Goal: Task Accomplishment & Management: Use online tool/utility

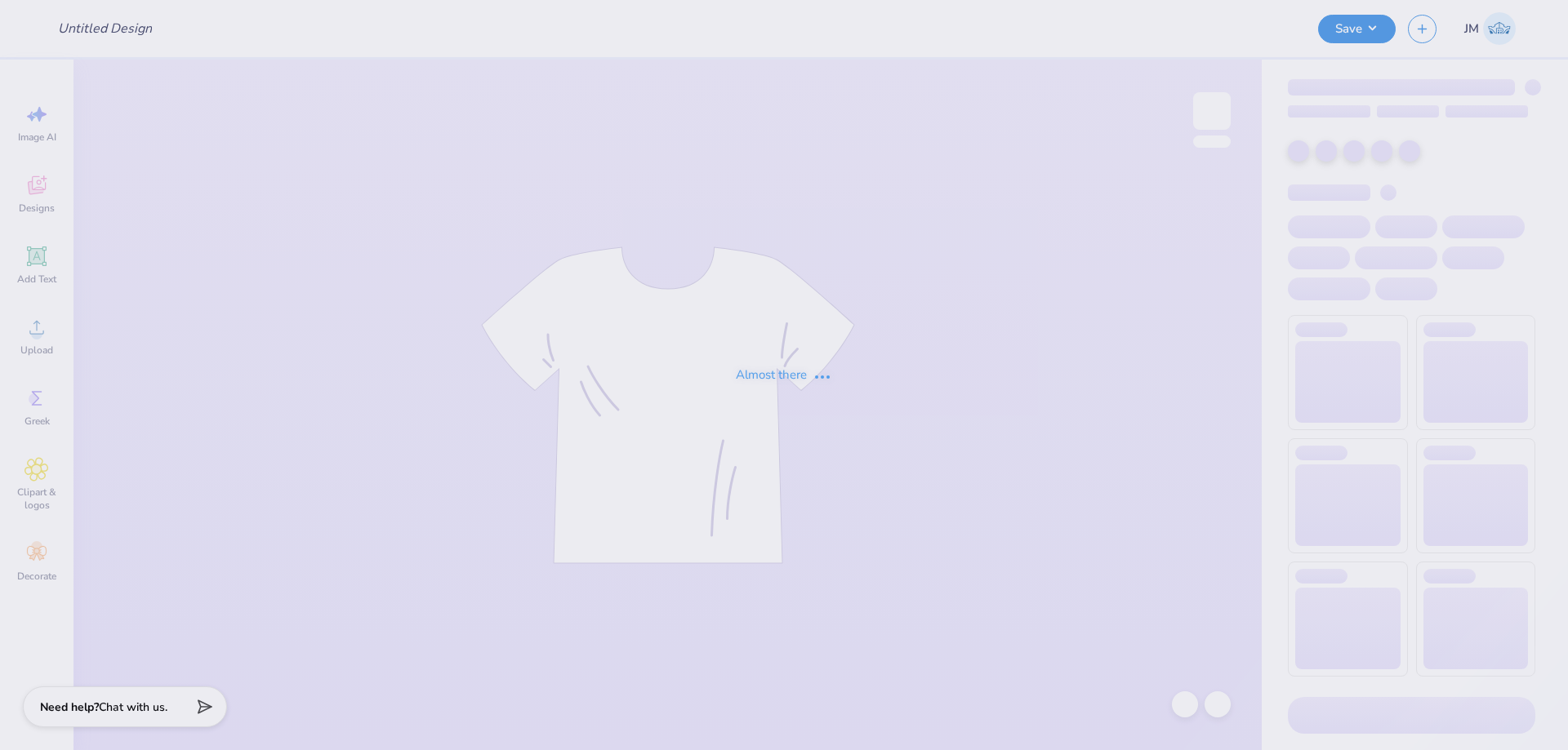
type input "DZ Q-Zips"
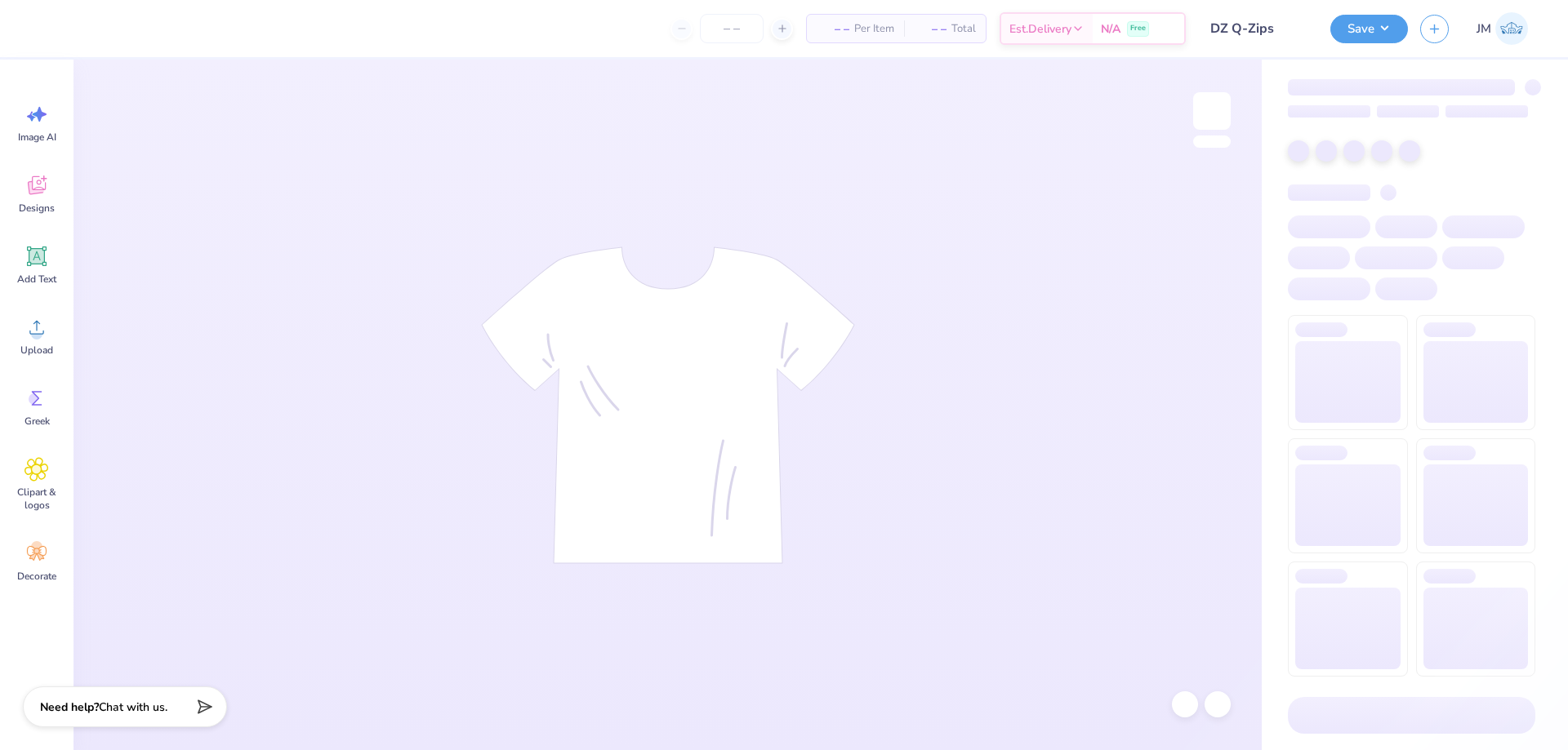
type input "24"
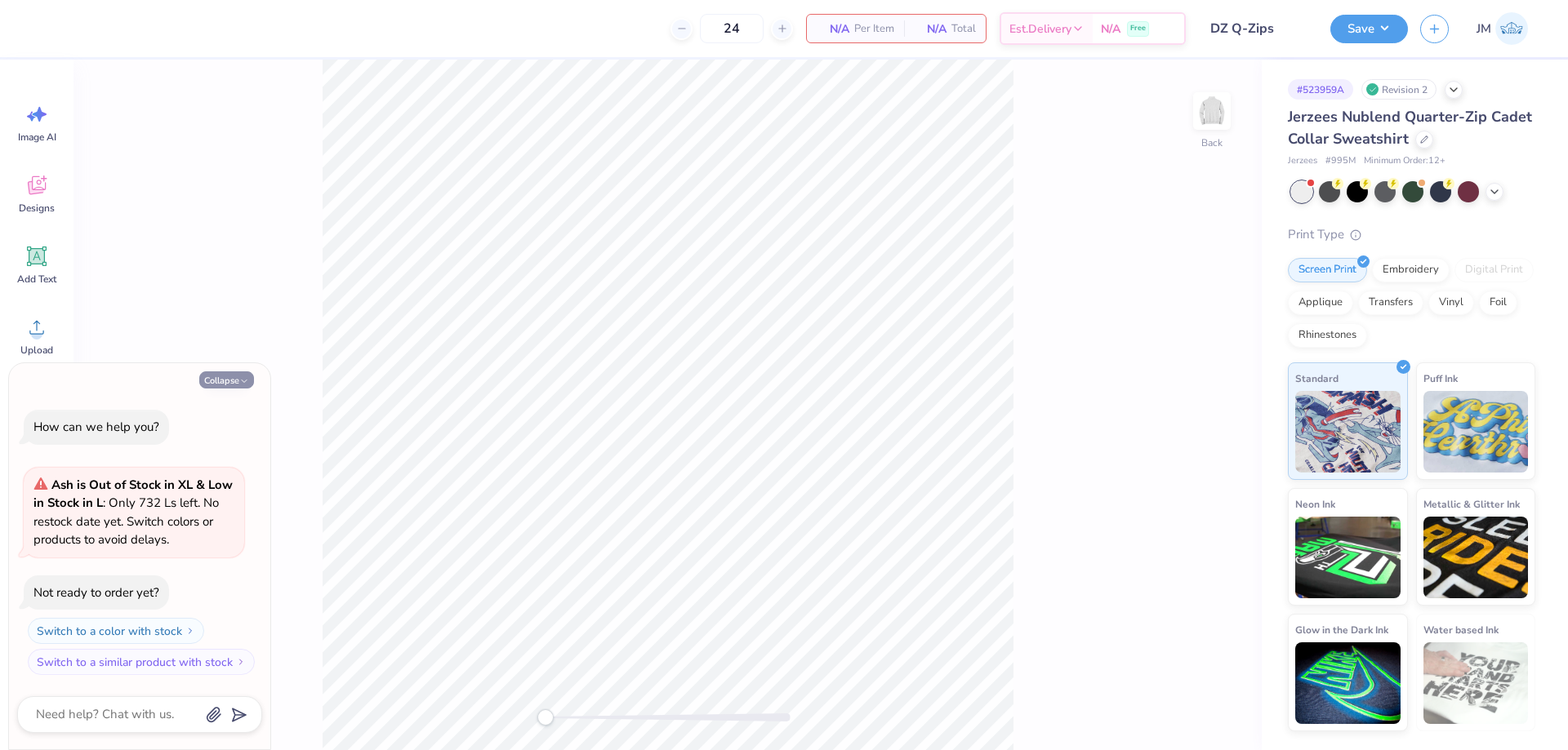
click at [219, 379] on button "Collapse" at bounding box center [226, 380] width 55 height 17
type textarea "x"
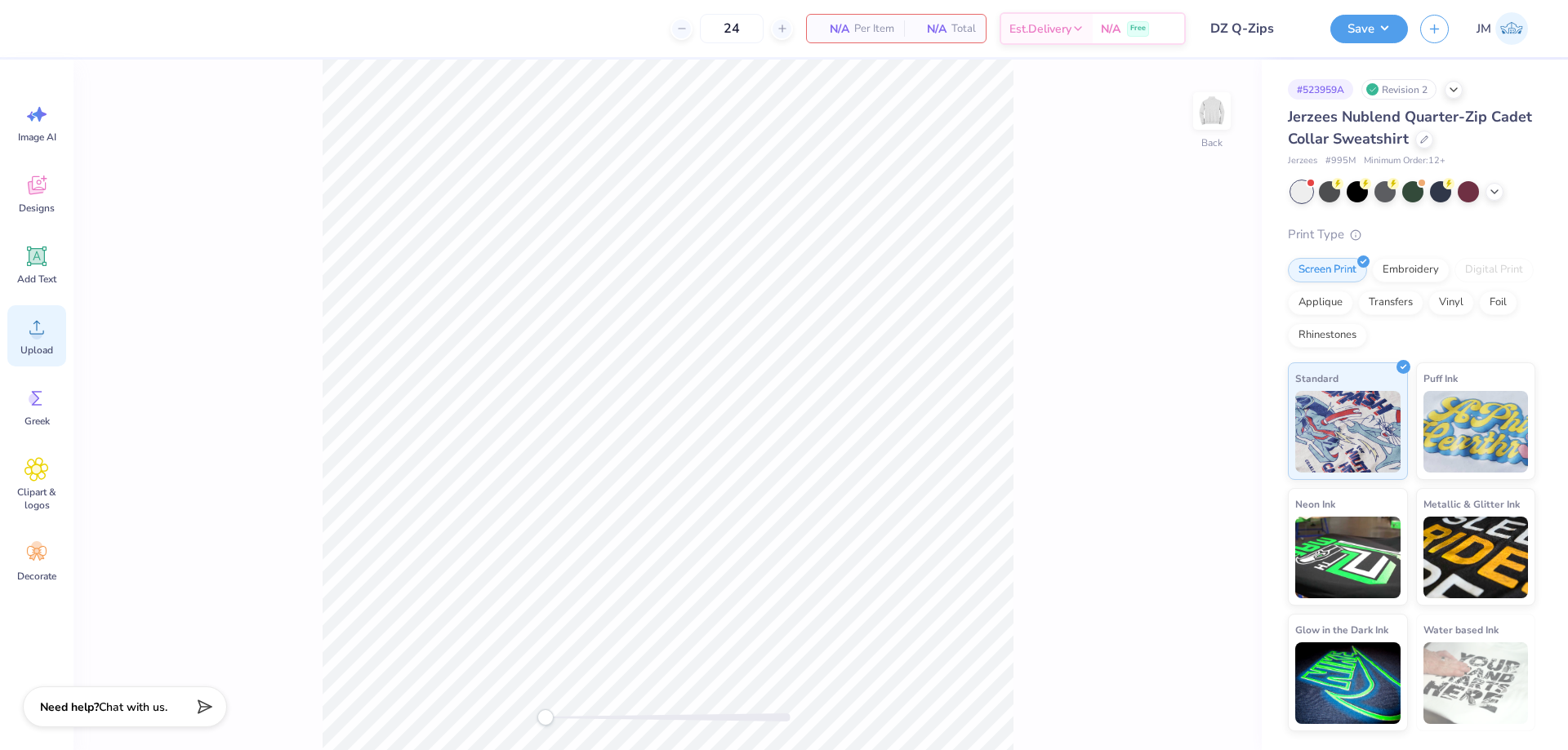
click at [45, 329] on icon at bounding box center [36, 327] width 24 height 24
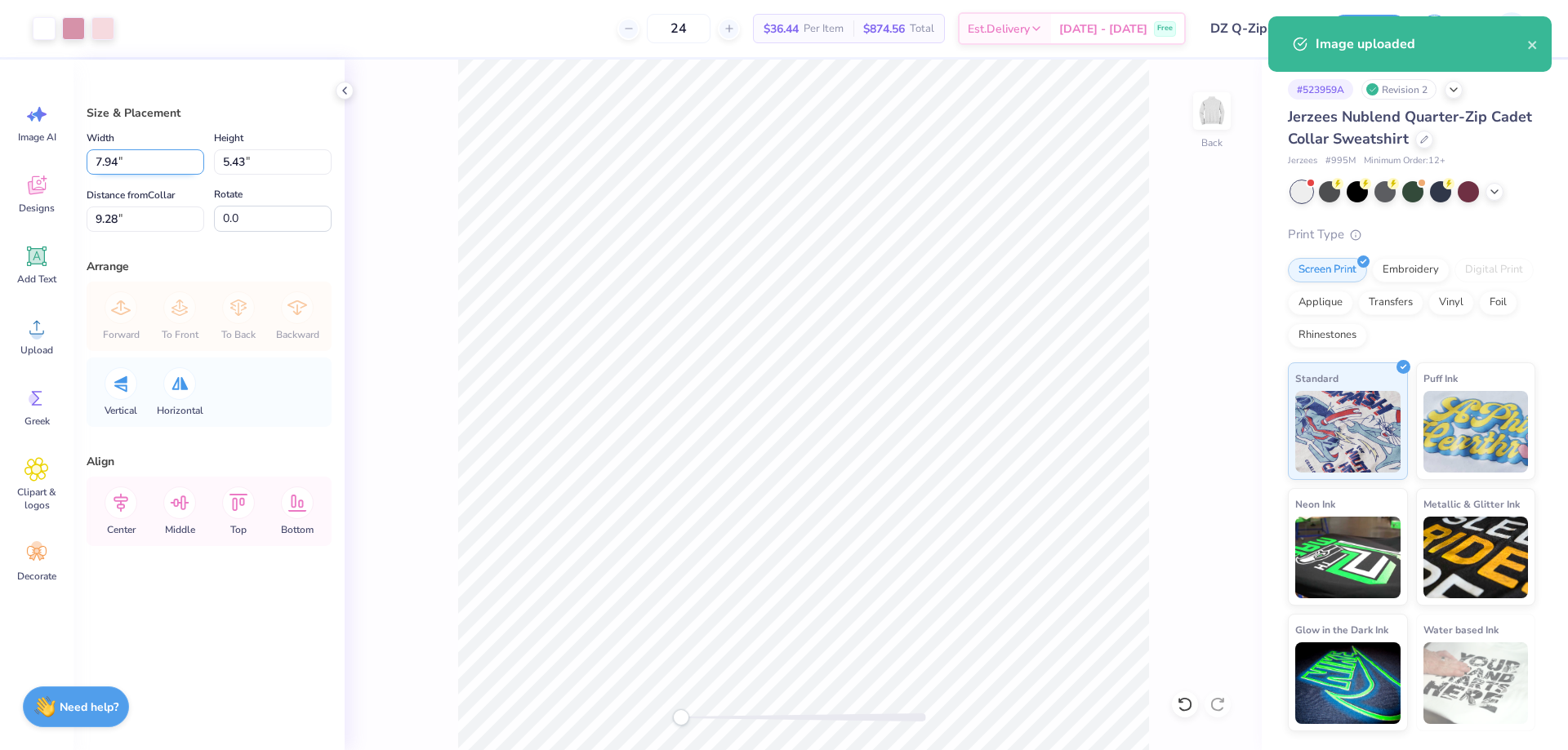
click at [154, 162] on input "7.94" at bounding box center [145, 162] width 118 height 25
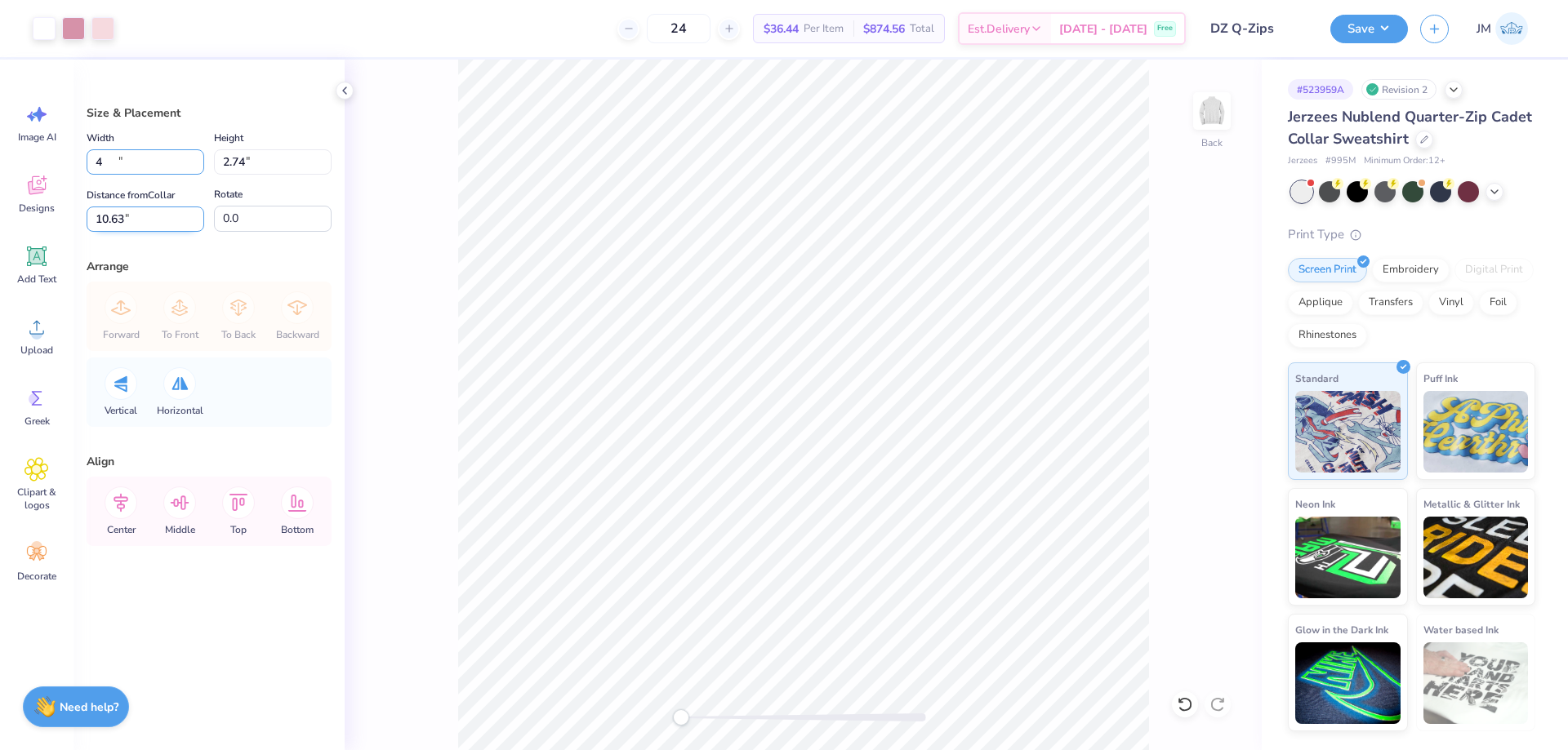
type input "4.00"
type input "2.74"
click at [117, 507] on icon at bounding box center [120, 502] width 15 height 18
click at [138, 229] on input "10.63" at bounding box center [145, 219] width 118 height 25
type input "3"
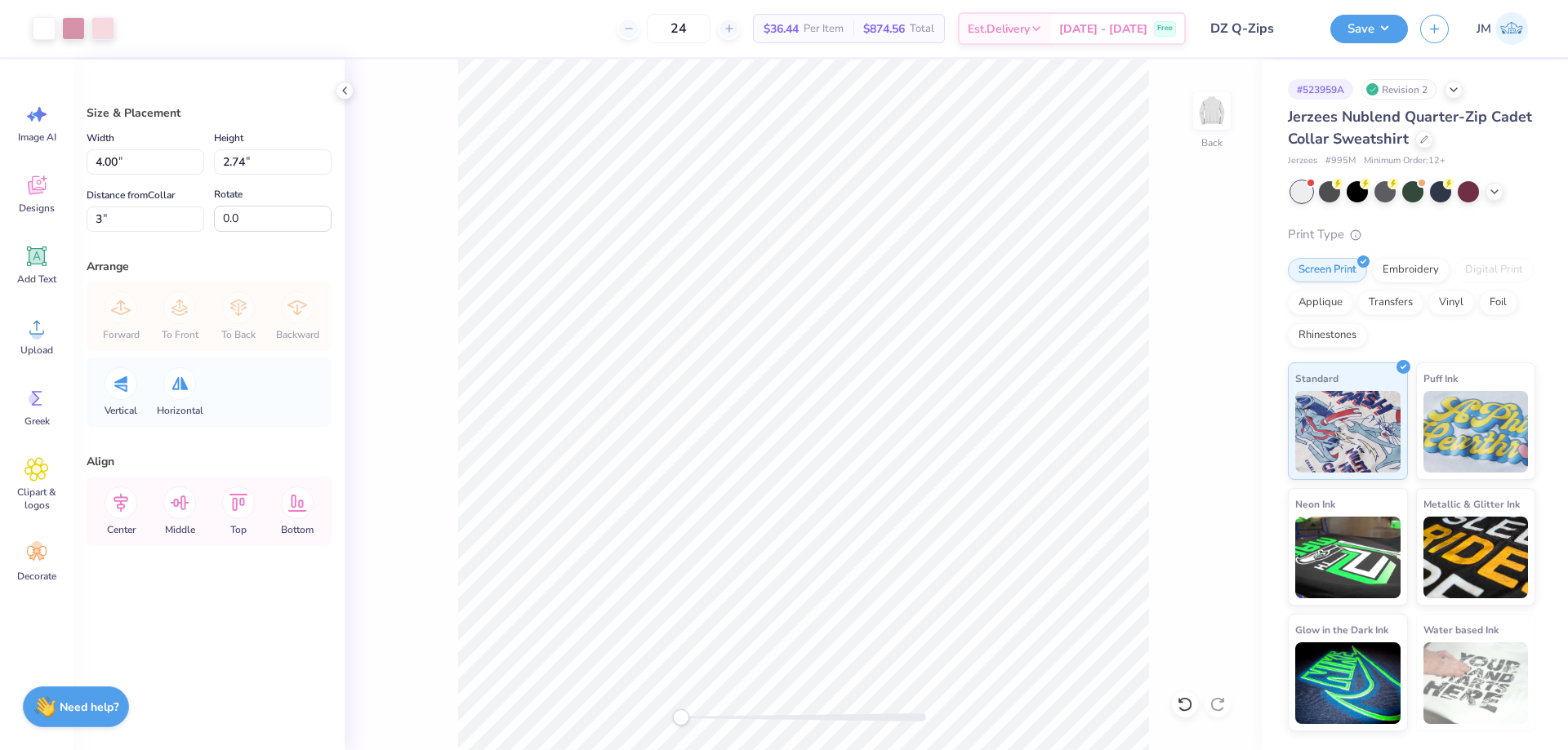
click at [449, 421] on div "Back" at bounding box center [803, 405] width 918 height 691
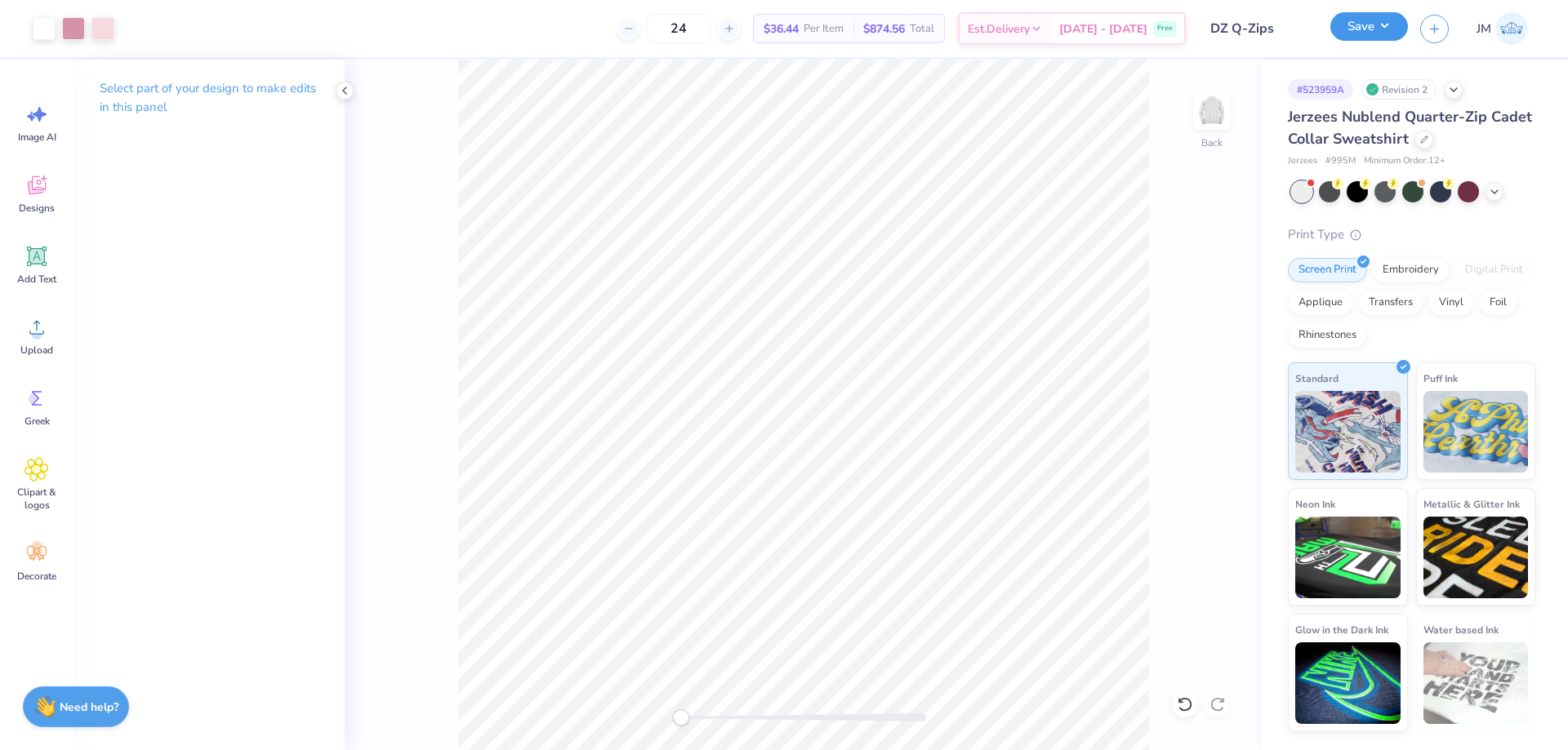
click at [1388, 29] on button "Save" at bounding box center [1369, 27] width 77 height 29
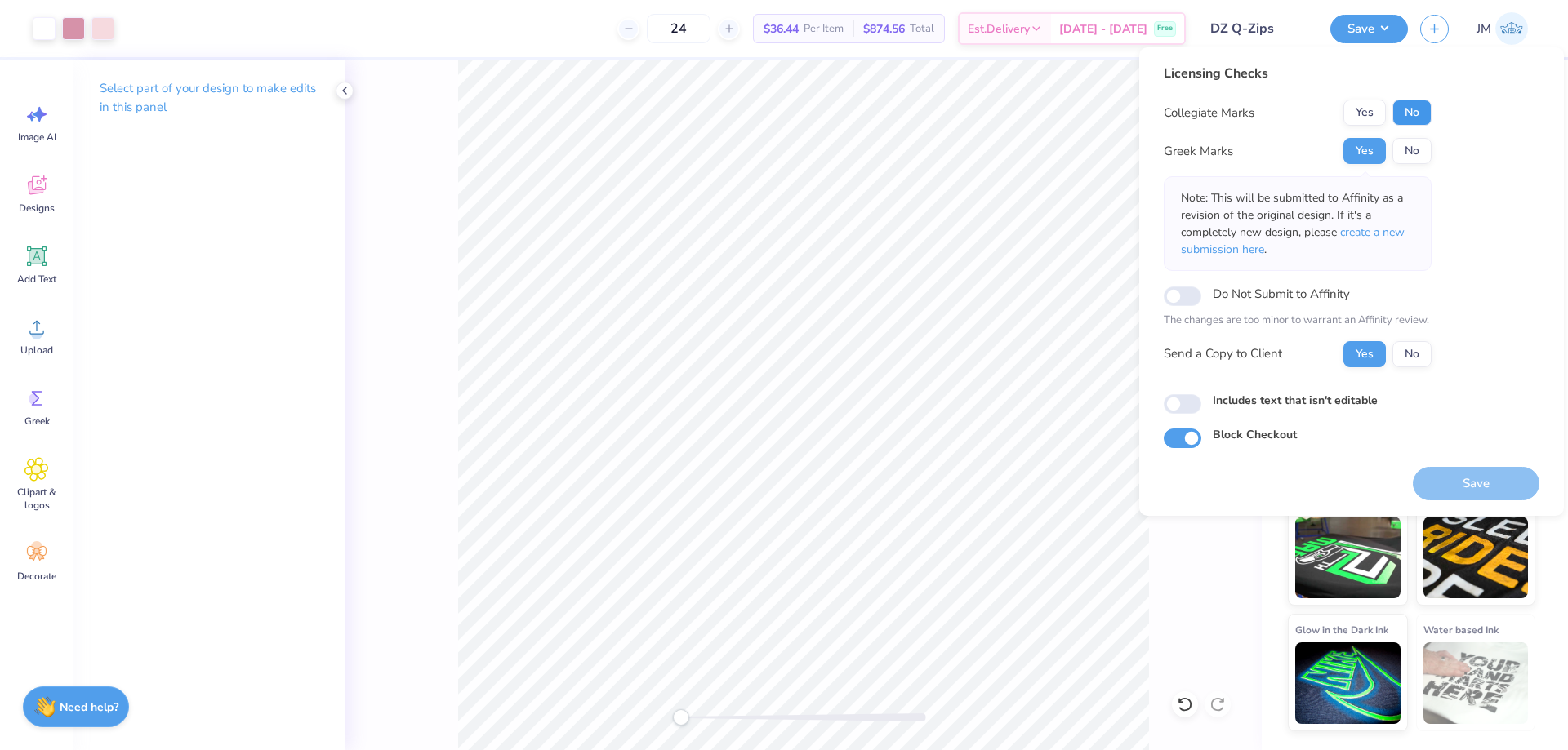
click at [1403, 109] on button "No" at bounding box center [1412, 112] width 40 height 26
click at [1395, 230] on span "create a new submission here" at bounding box center [1292, 241] width 224 height 33
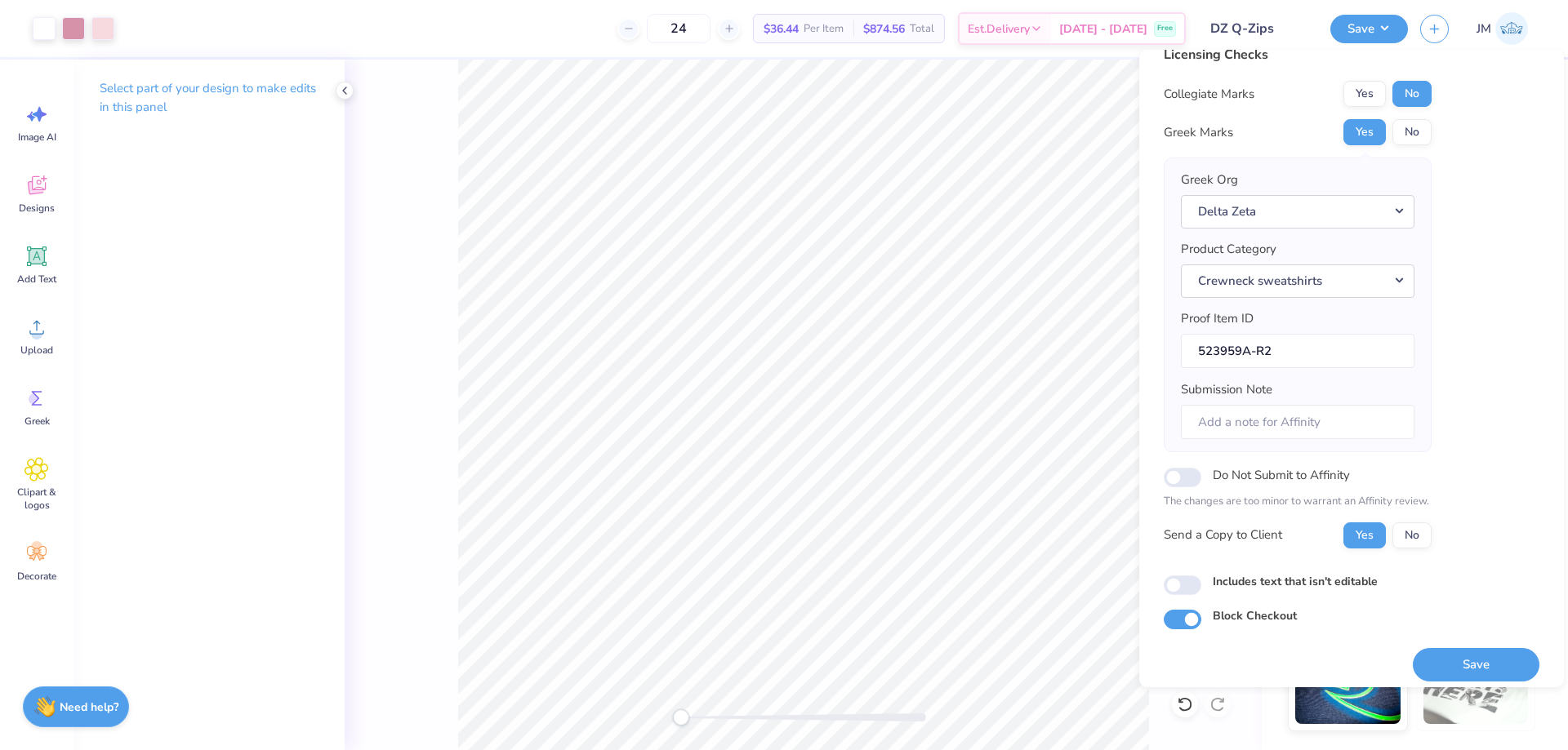
scroll to position [31, 0]
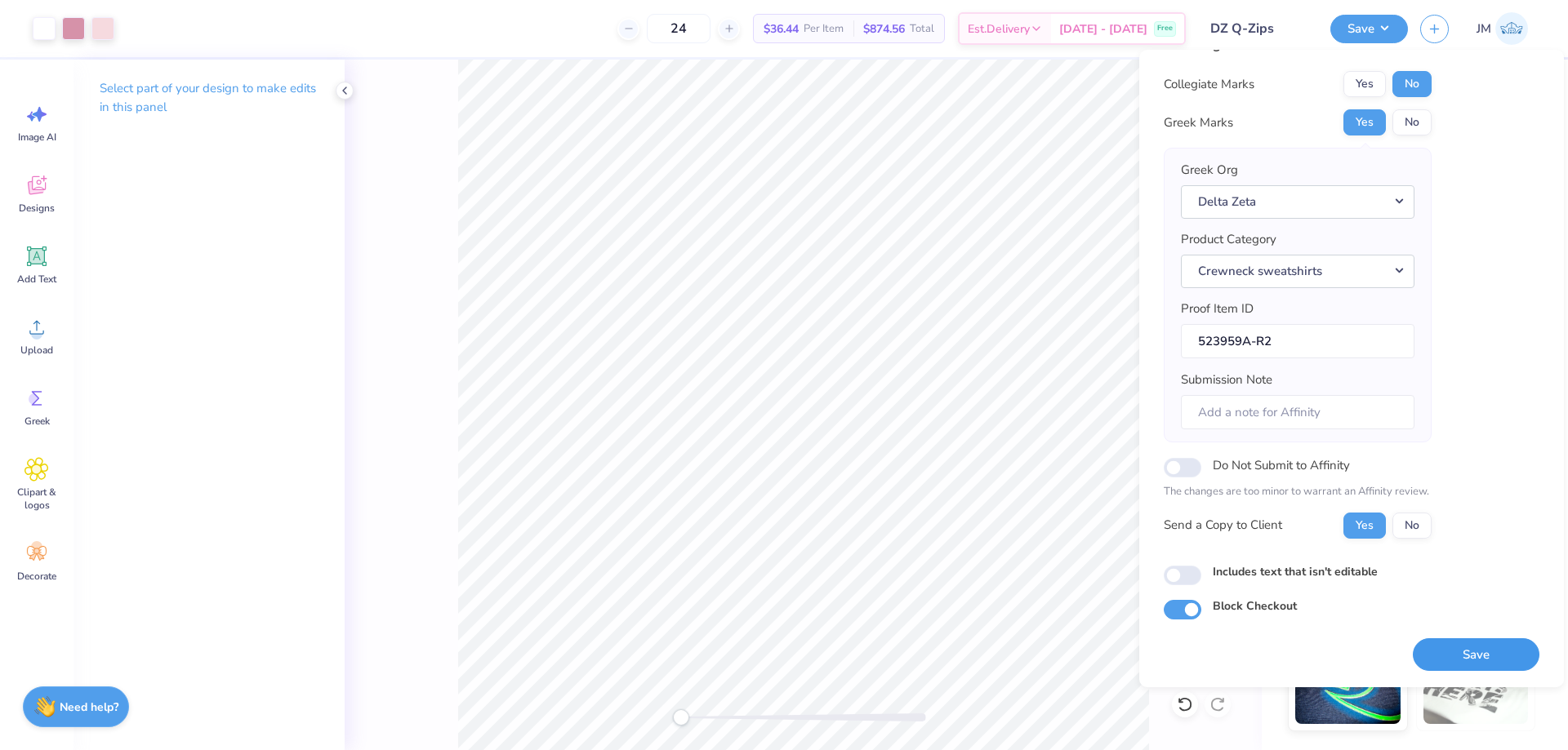
click at [1419, 669] on button "Save" at bounding box center [1476, 655] width 127 height 34
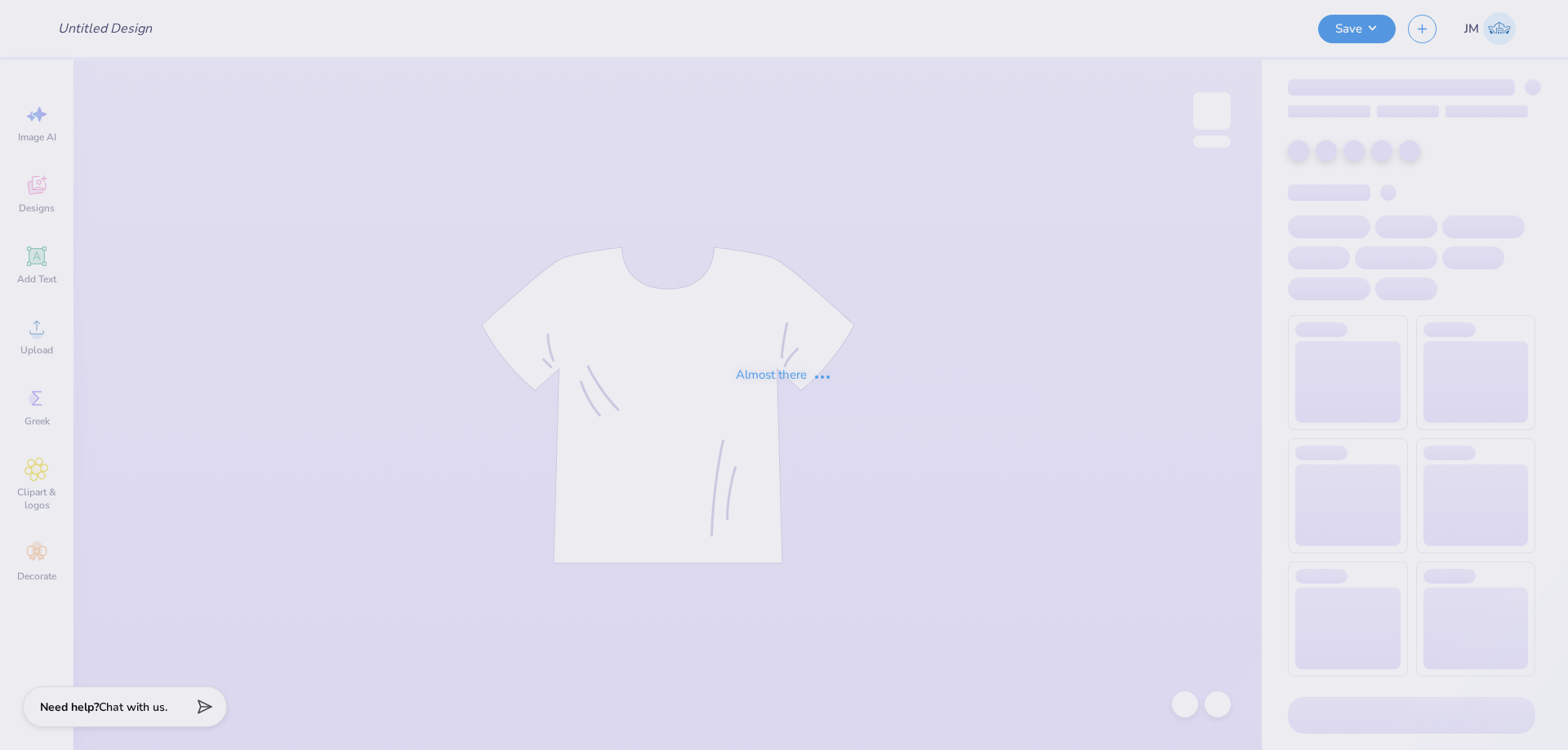
type input "ADPi DW 2"
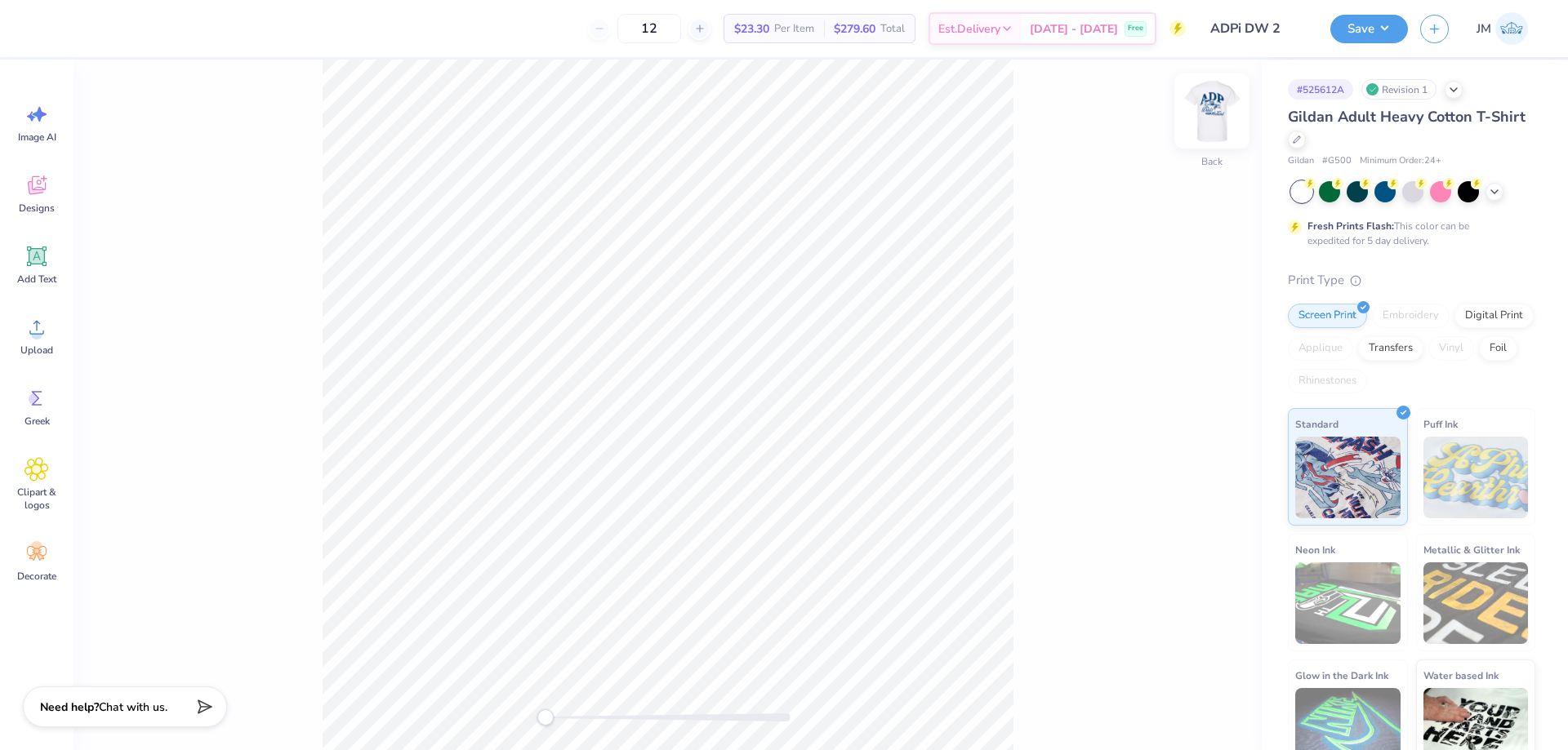
click at [1221, 123] on img at bounding box center [1212, 111] width 66 height 66
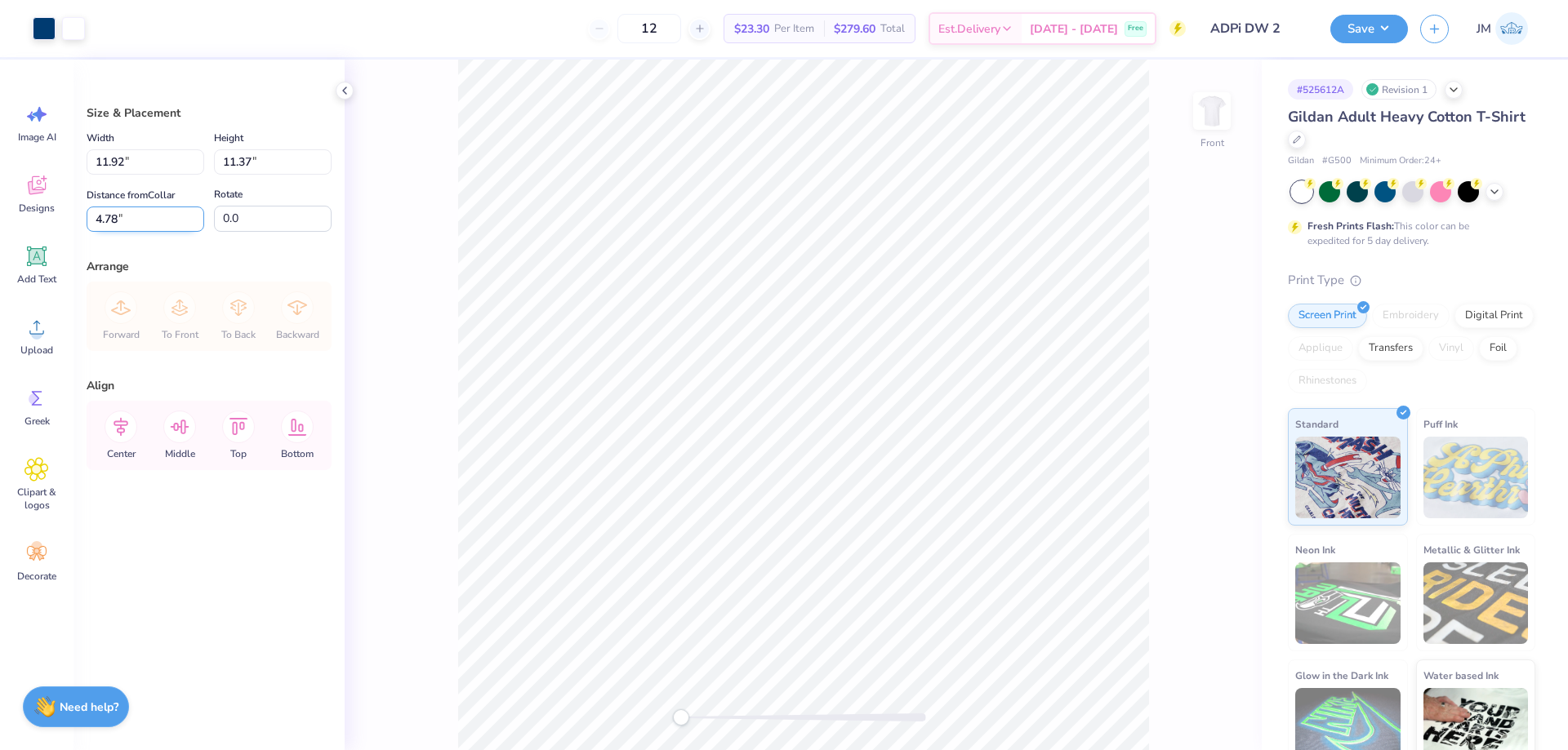
click at [179, 216] on input "4.78" at bounding box center [145, 219] width 118 height 25
type input "3.00"
click at [946, 458] on li "Download vector" at bounding box center [920, 466] width 128 height 32
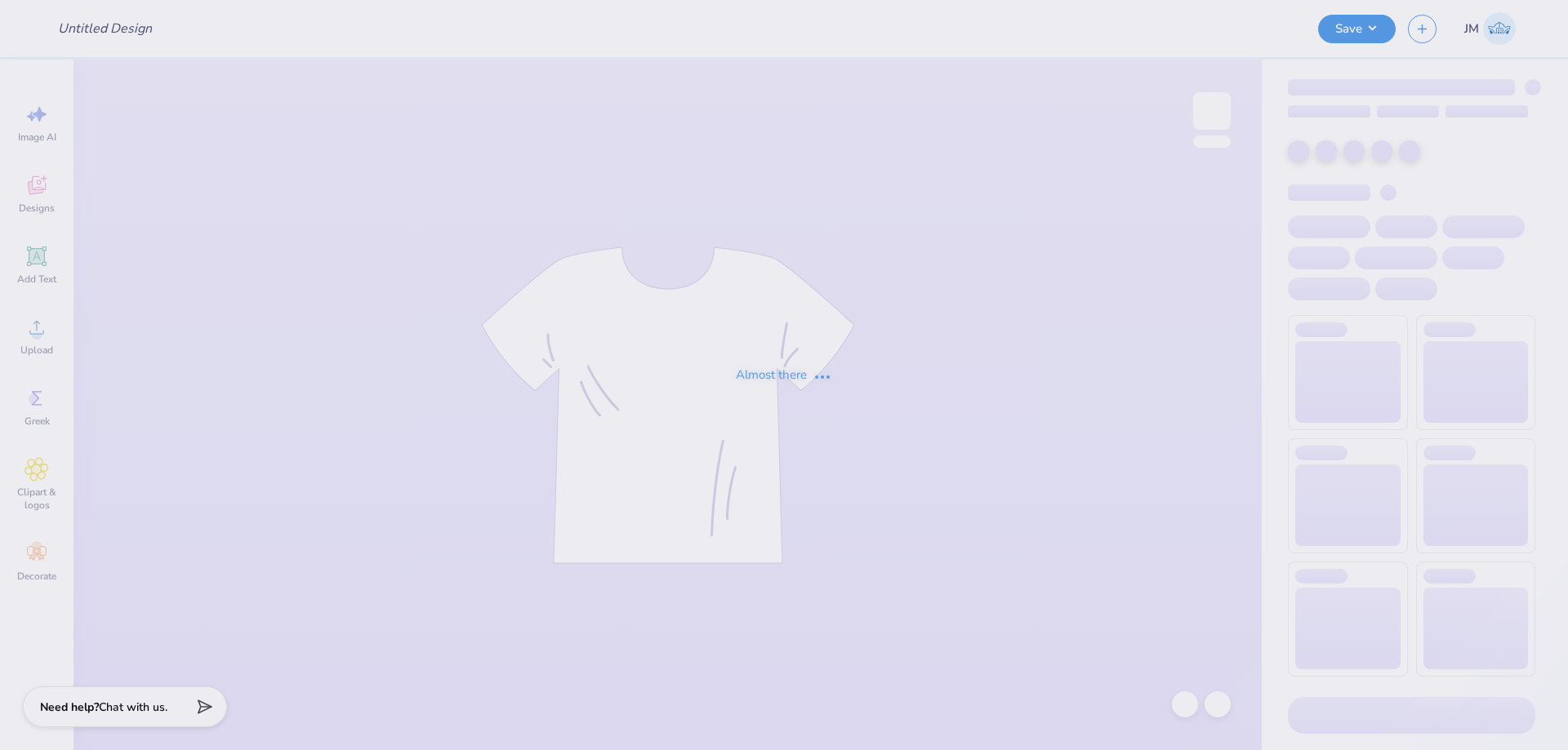
type input "ADPi DW 2"
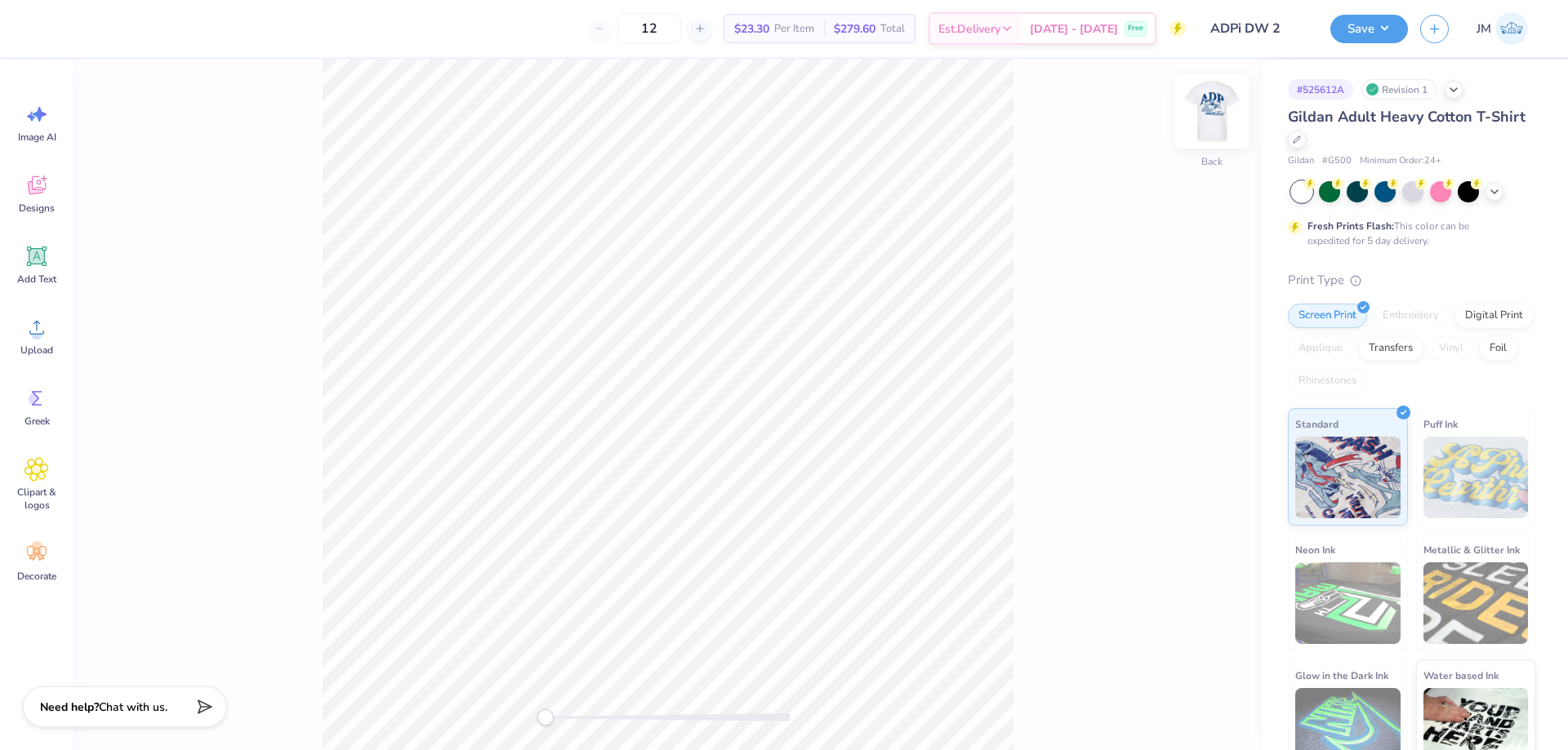
click at [1212, 114] on img at bounding box center [1212, 111] width 66 height 66
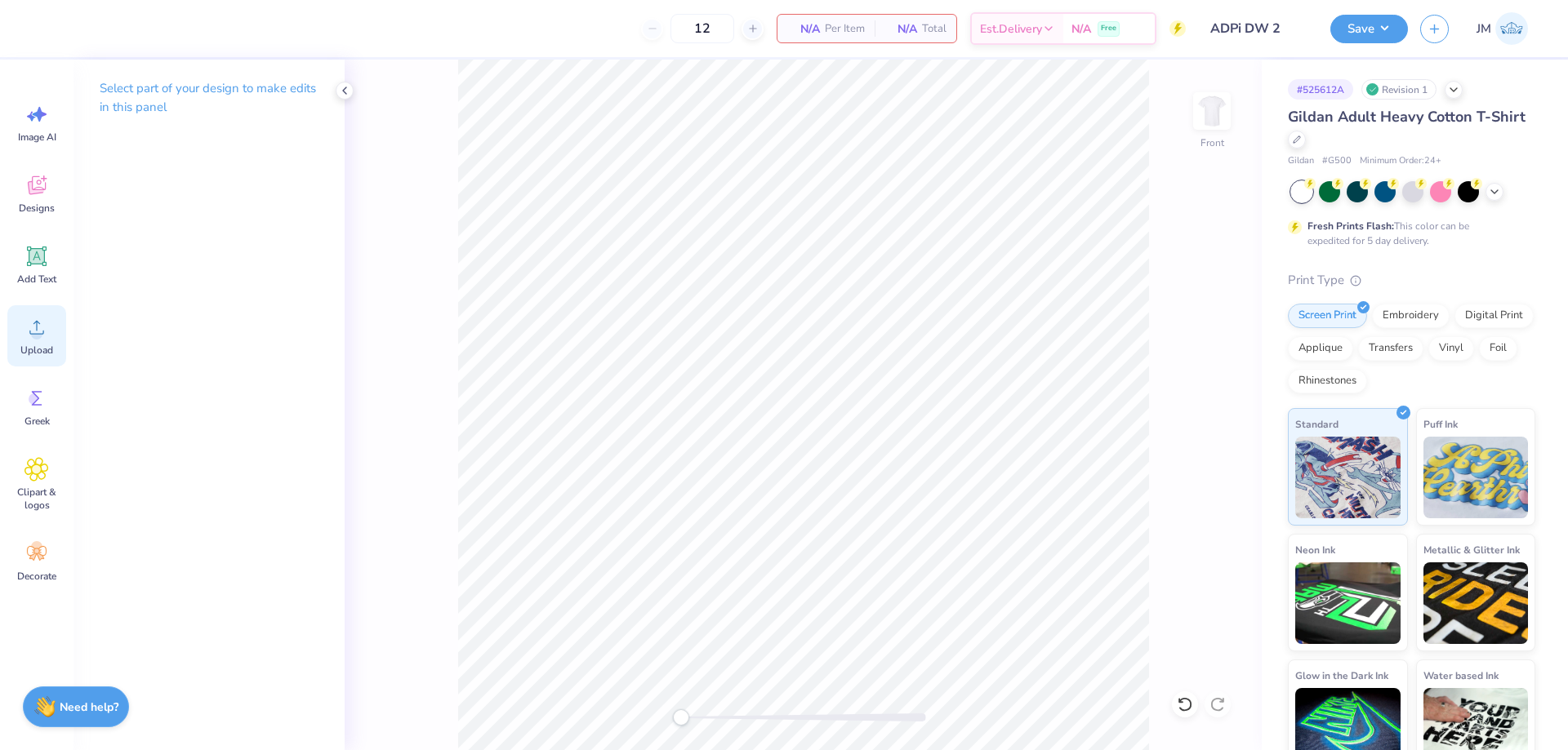
click at [41, 337] on circle at bounding box center [37, 334] width 12 height 12
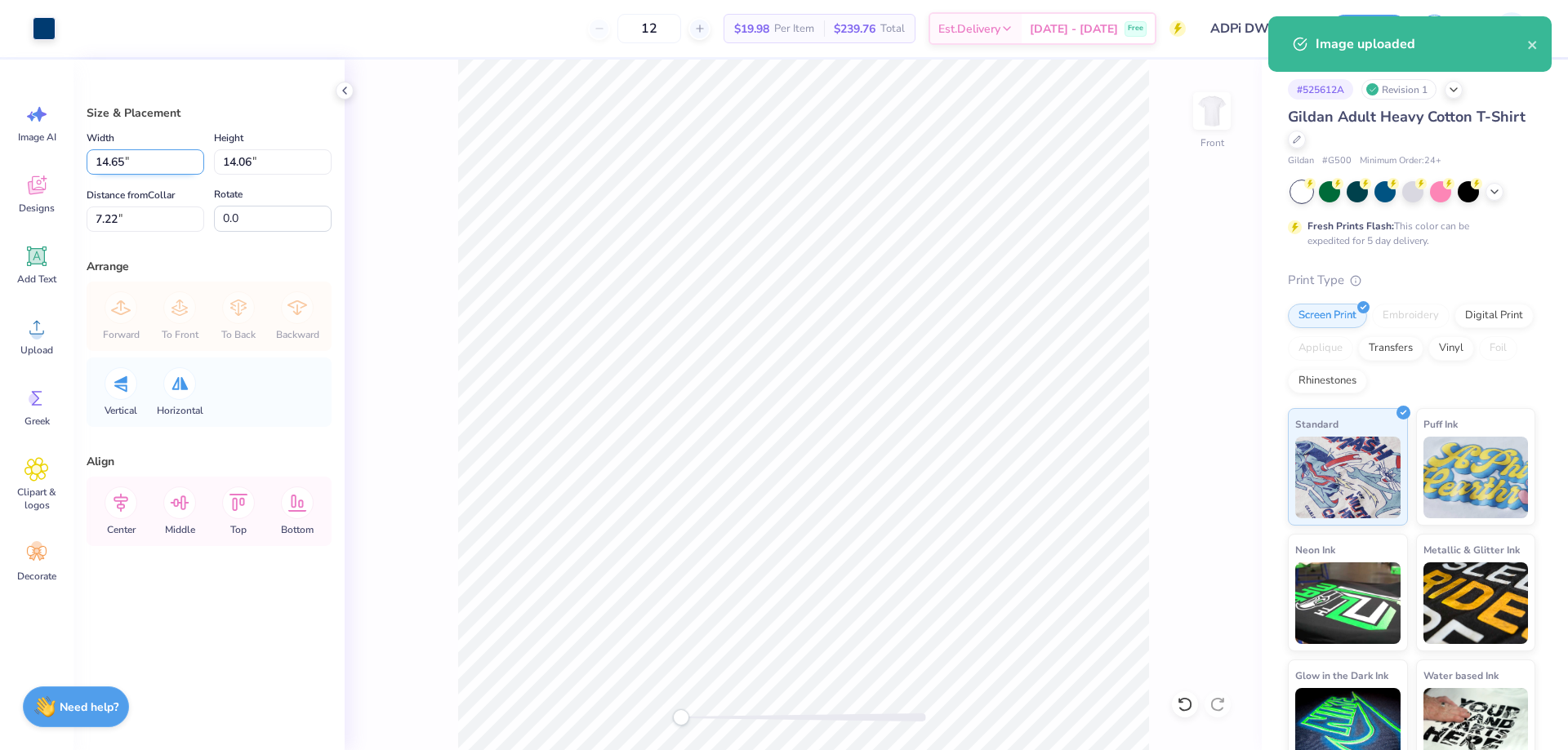
click at [158, 161] on input "14.65" at bounding box center [145, 162] width 118 height 25
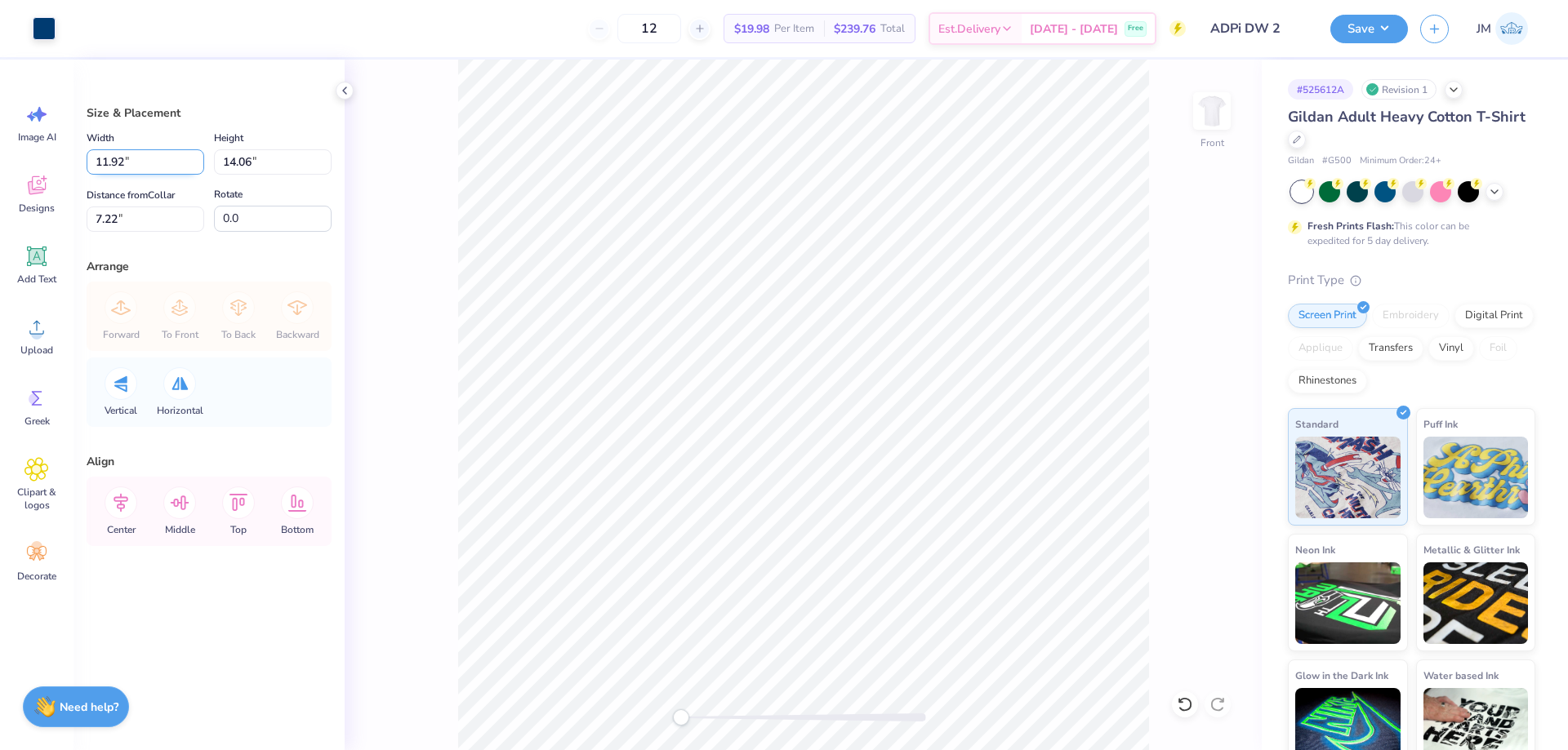
type input "11.92"
type input "11.44"
click at [147, 227] on input "8.53" at bounding box center [145, 219] width 118 height 25
type input "3"
click at [1220, 105] on img at bounding box center [1212, 111] width 66 height 66
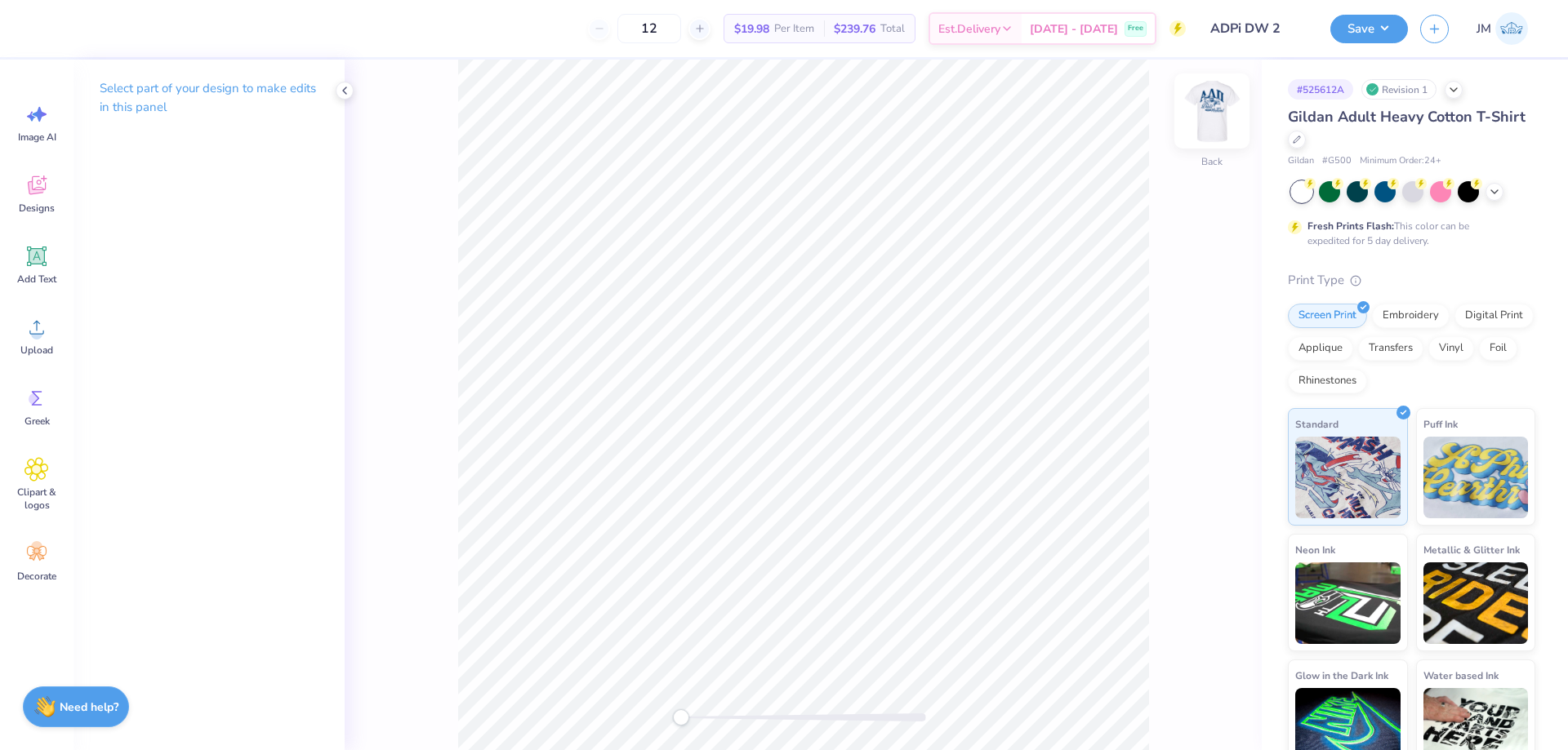
click at [1204, 133] on img at bounding box center [1212, 111] width 66 height 66
click at [1196, 112] on img at bounding box center [1212, 111] width 66 height 66
click at [31, 315] on icon at bounding box center [36, 327] width 24 height 24
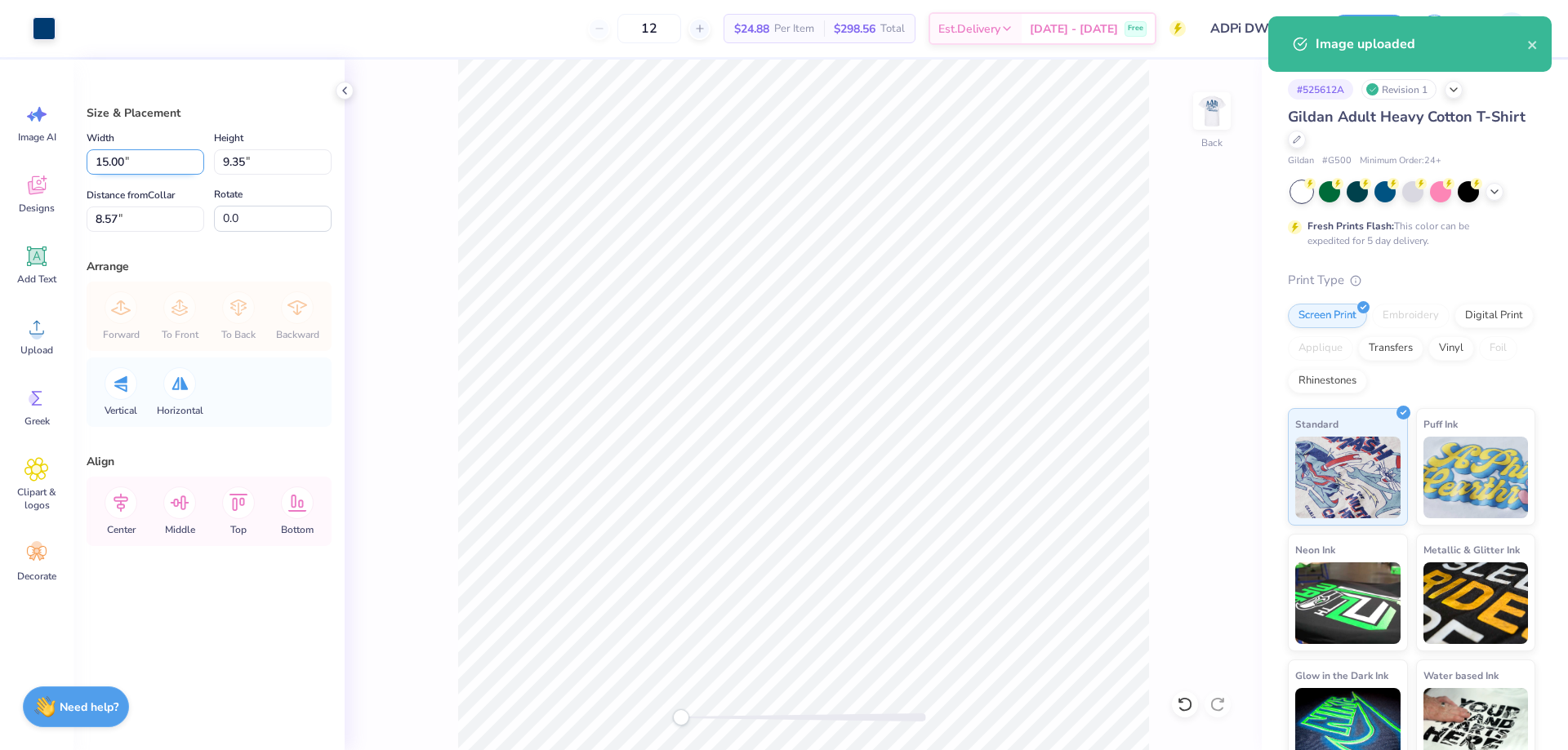
click at [158, 167] on input "15.00" at bounding box center [145, 162] width 118 height 25
type input "4.00"
type input "2.49"
click at [146, 219] on input "12.00" at bounding box center [145, 219] width 118 height 25
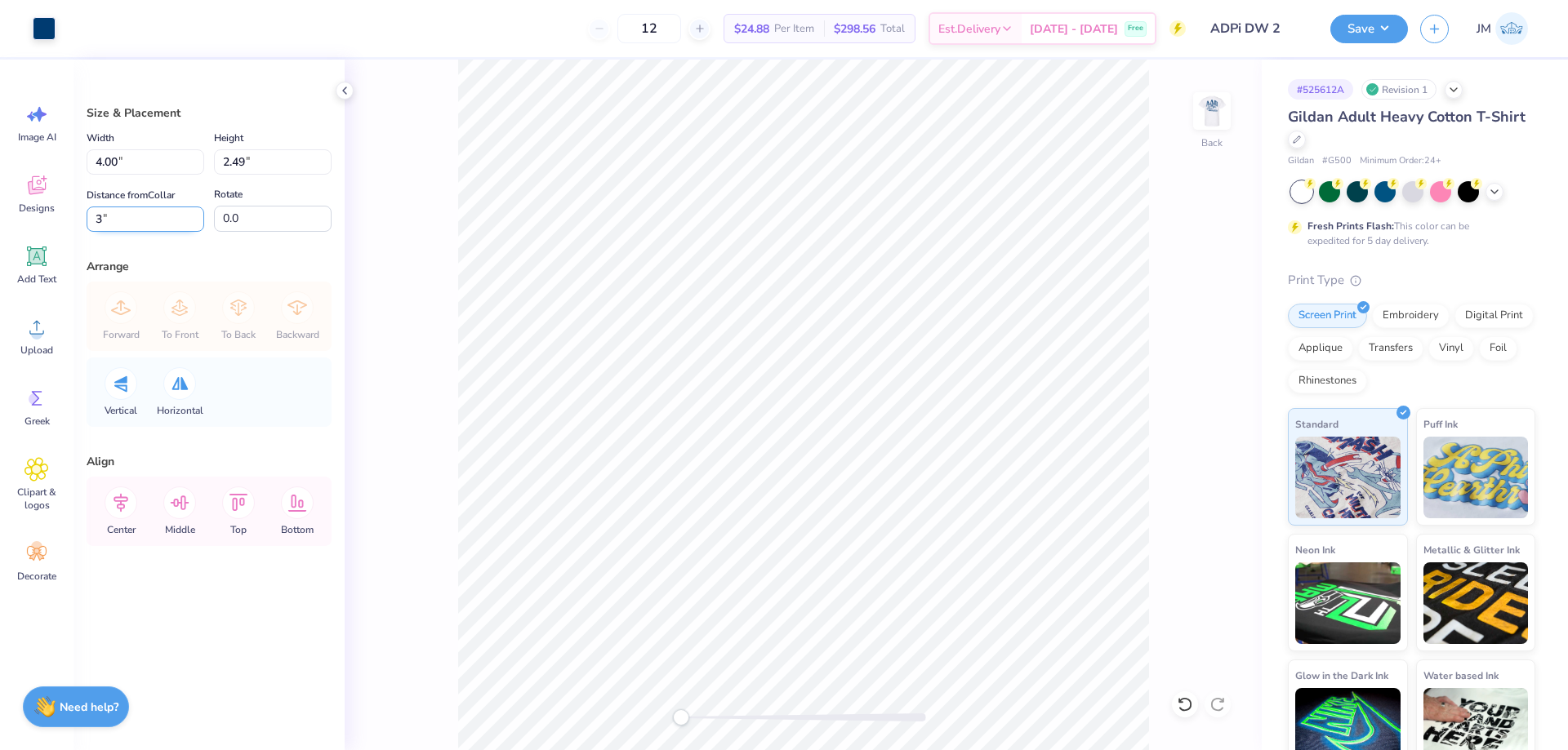
type input "3"
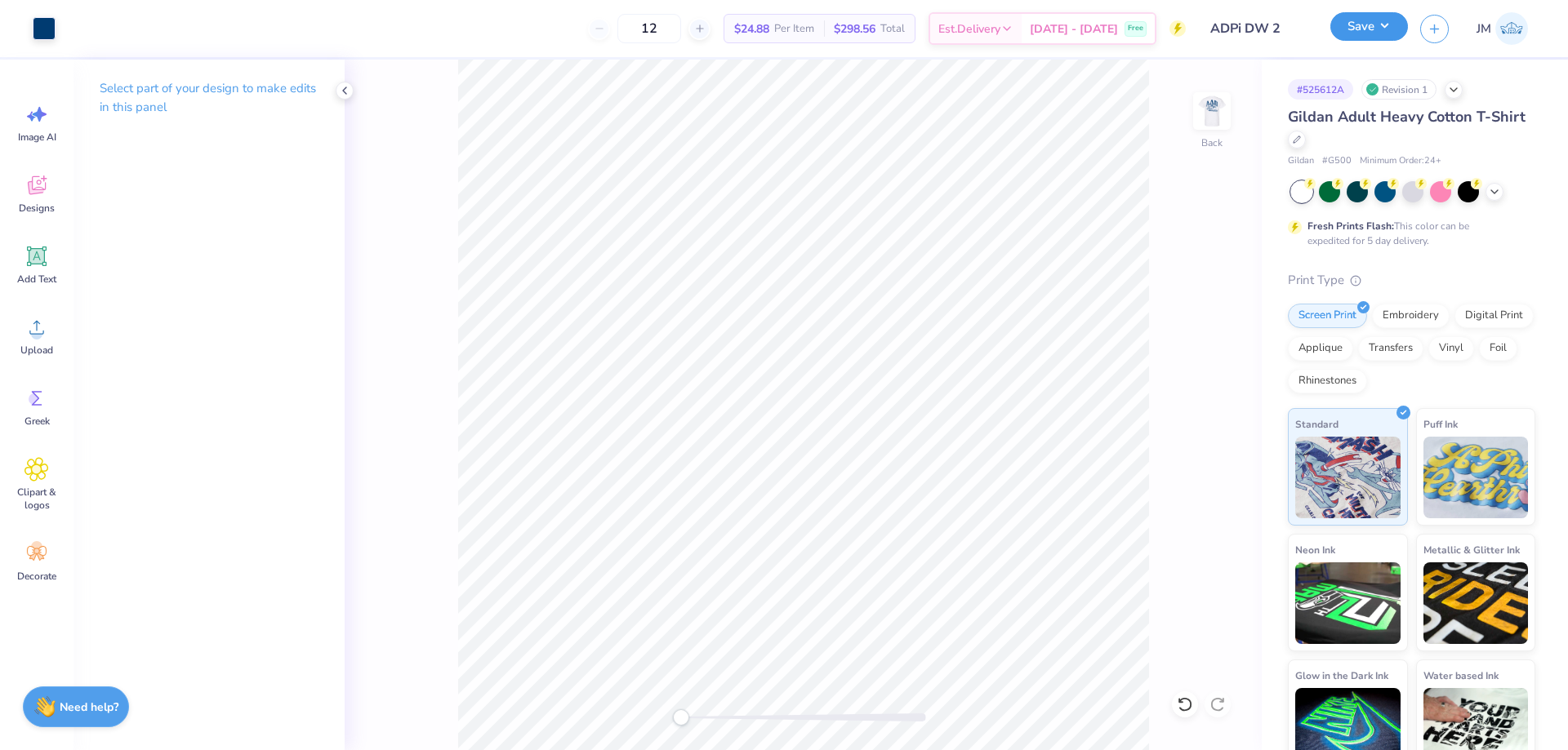
click at [1399, 35] on button "Save" at bounding box center [1369, 27] width 77 height 29
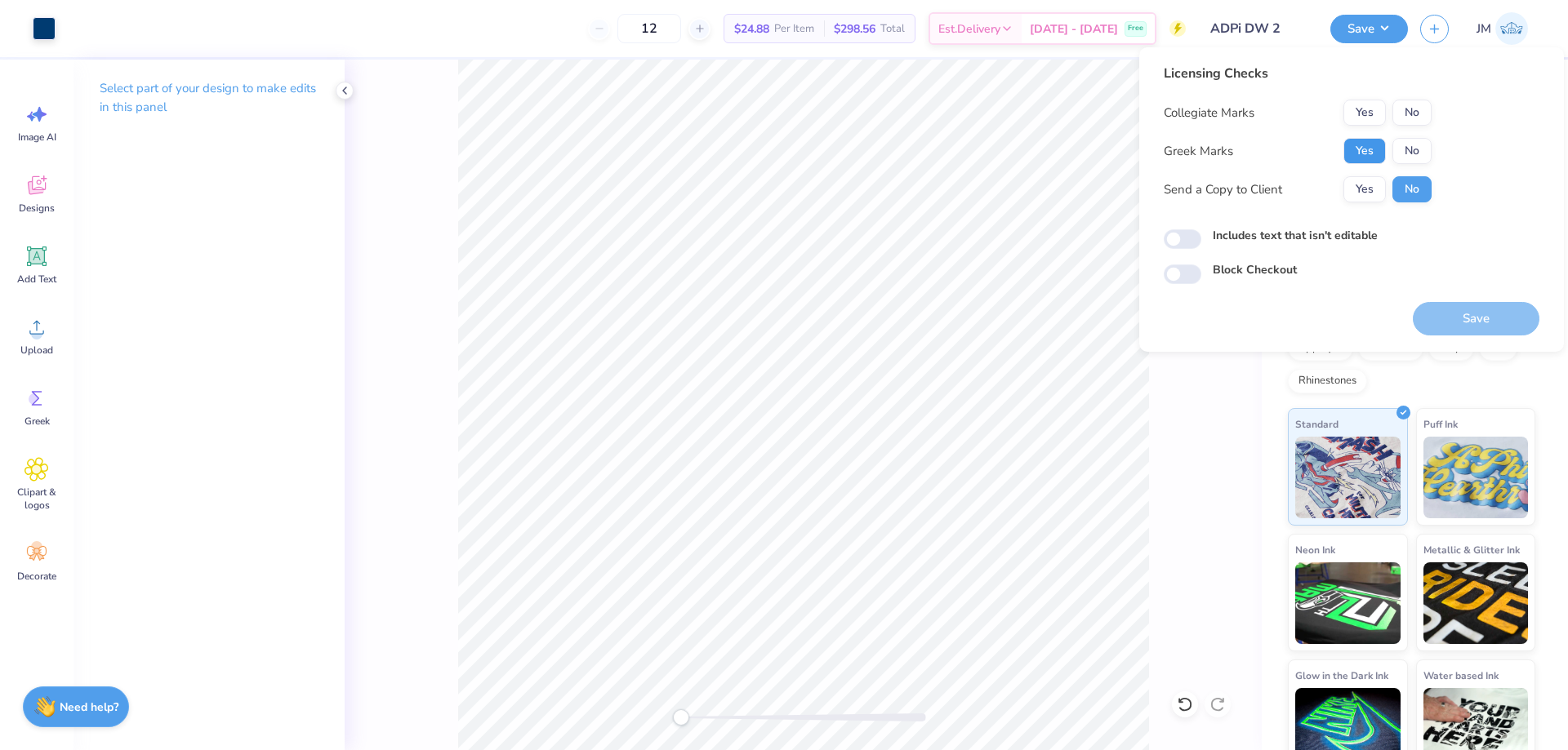
click at [1371, 154] on button "Yes" at bounding box center [1365, 151] width 43 height 26
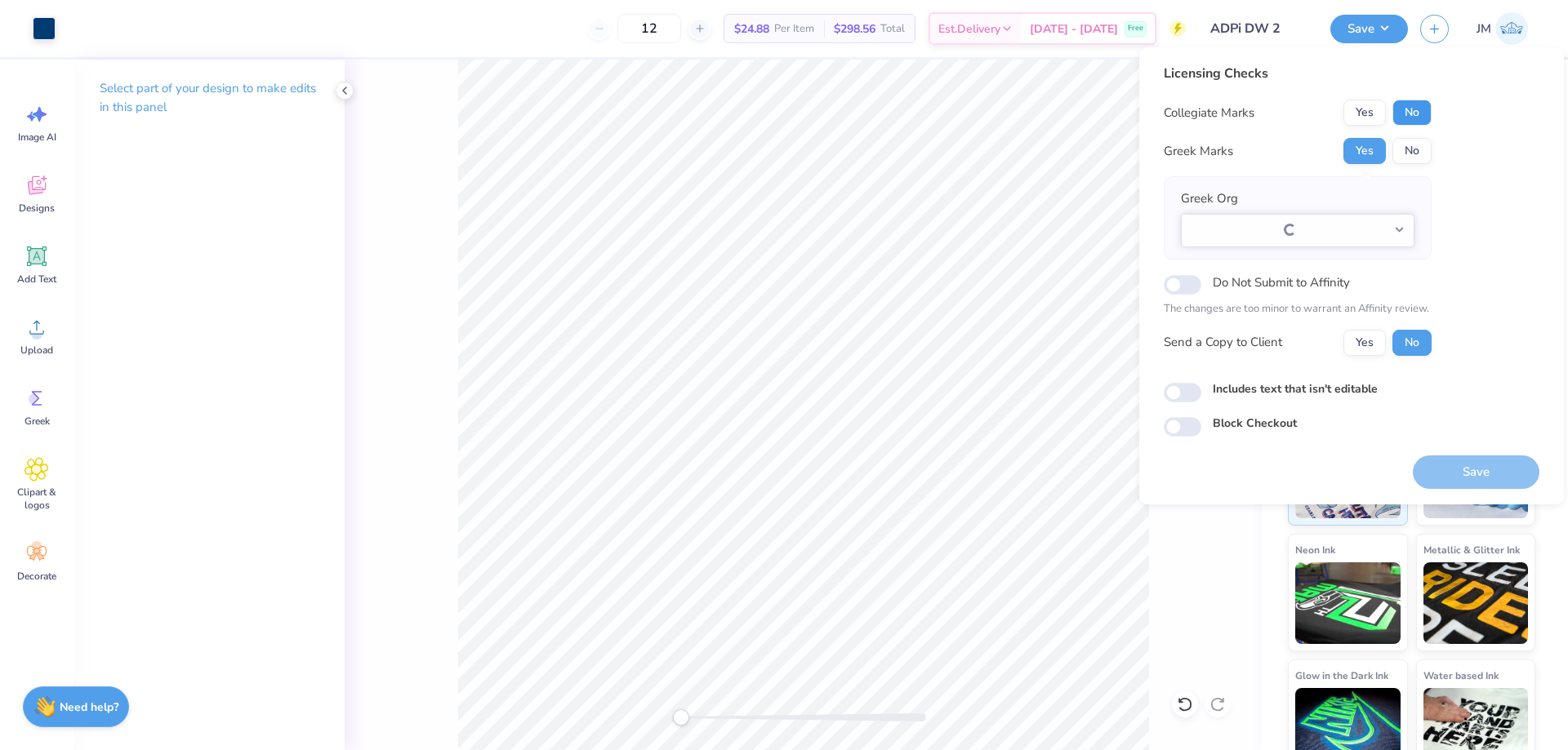
click at [1417, 112] on button "No" at bounding box center [1412, 112] width 40 height 26
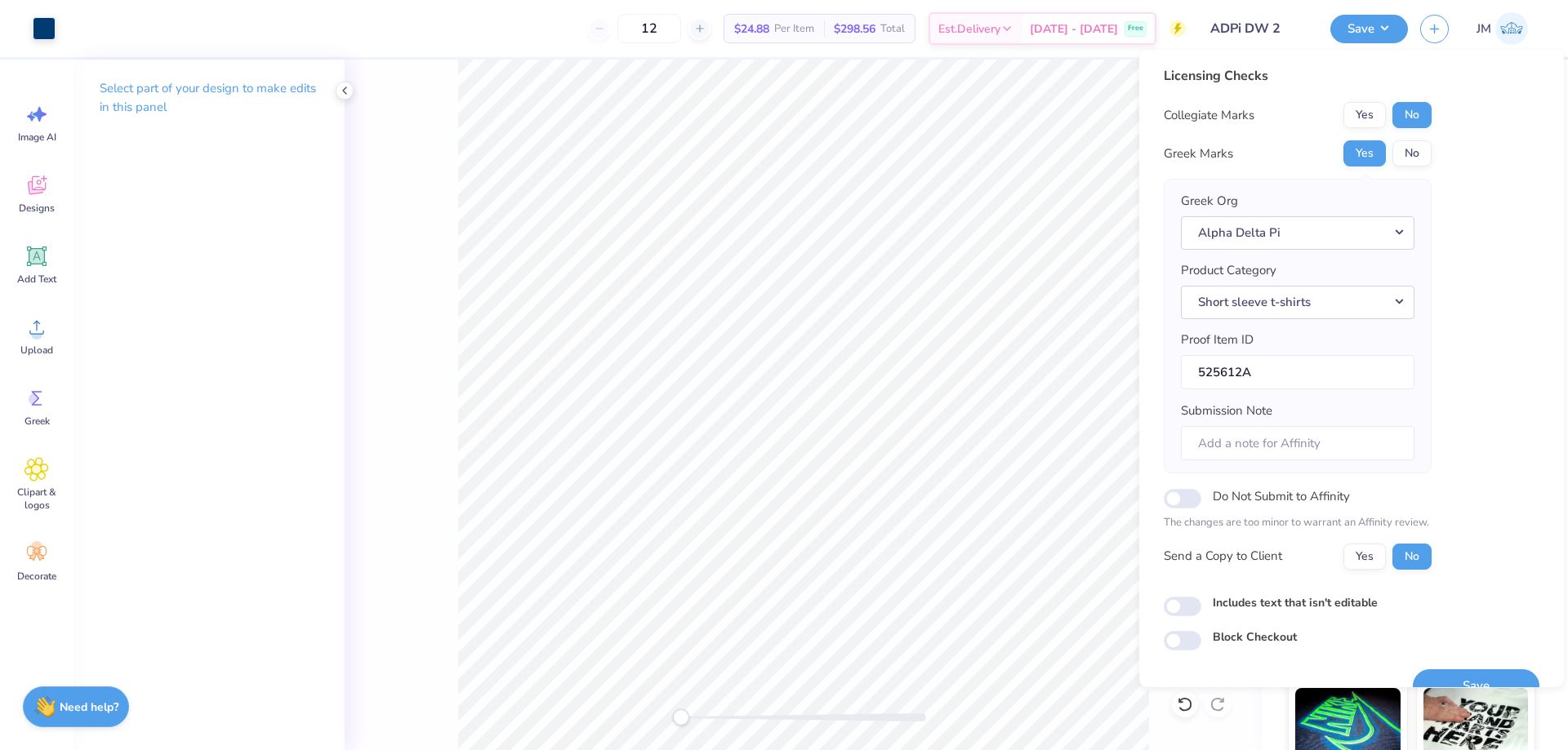
scroll to position [31, 0]
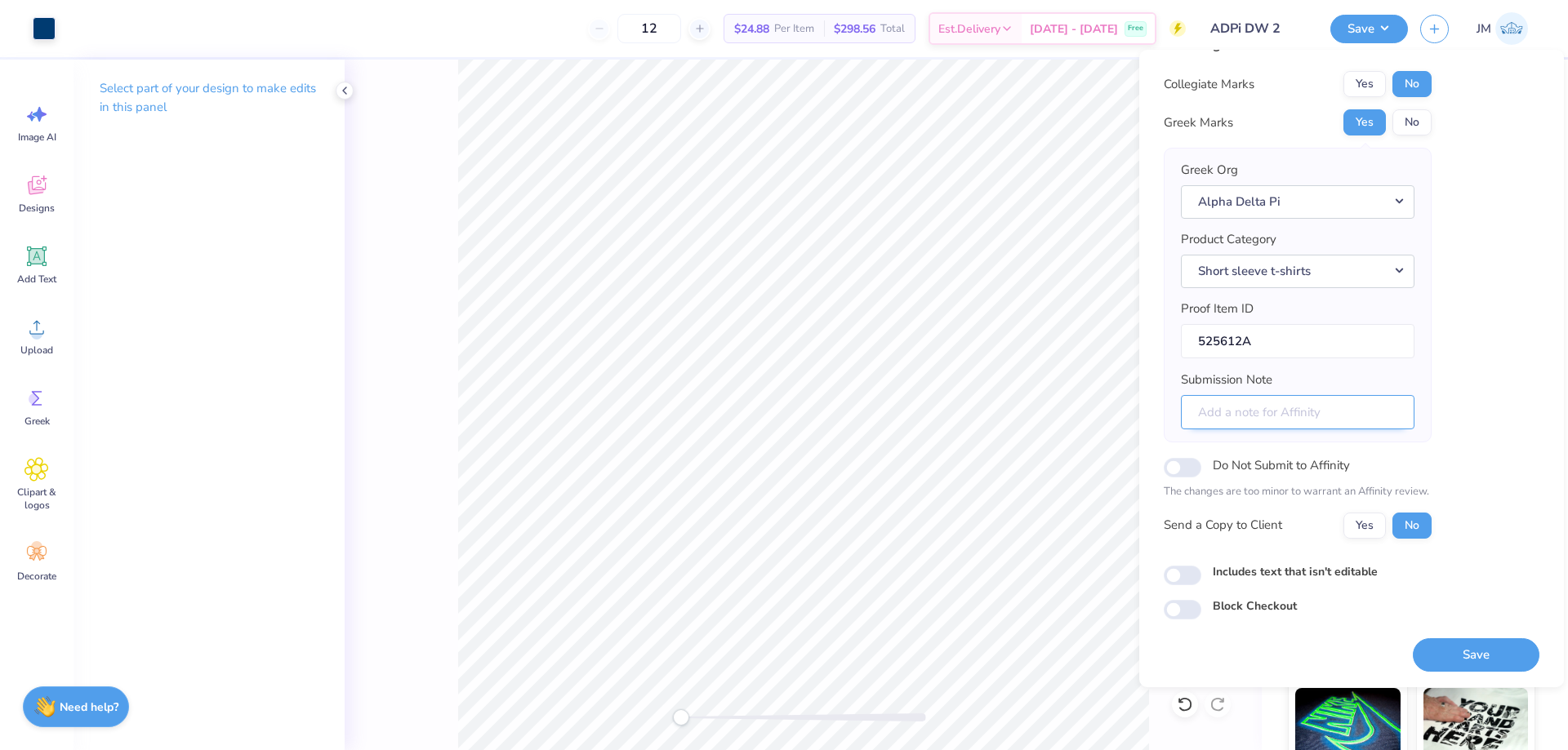
click at [1235, 414] on input "Submission Note" at bounding box center [1297, 412] width 233 height 35
type input "Sigma, Dad's Weekend"
click at [1420, 645] on button "Save" at bounding box center [1476, 655] width 127 height 34
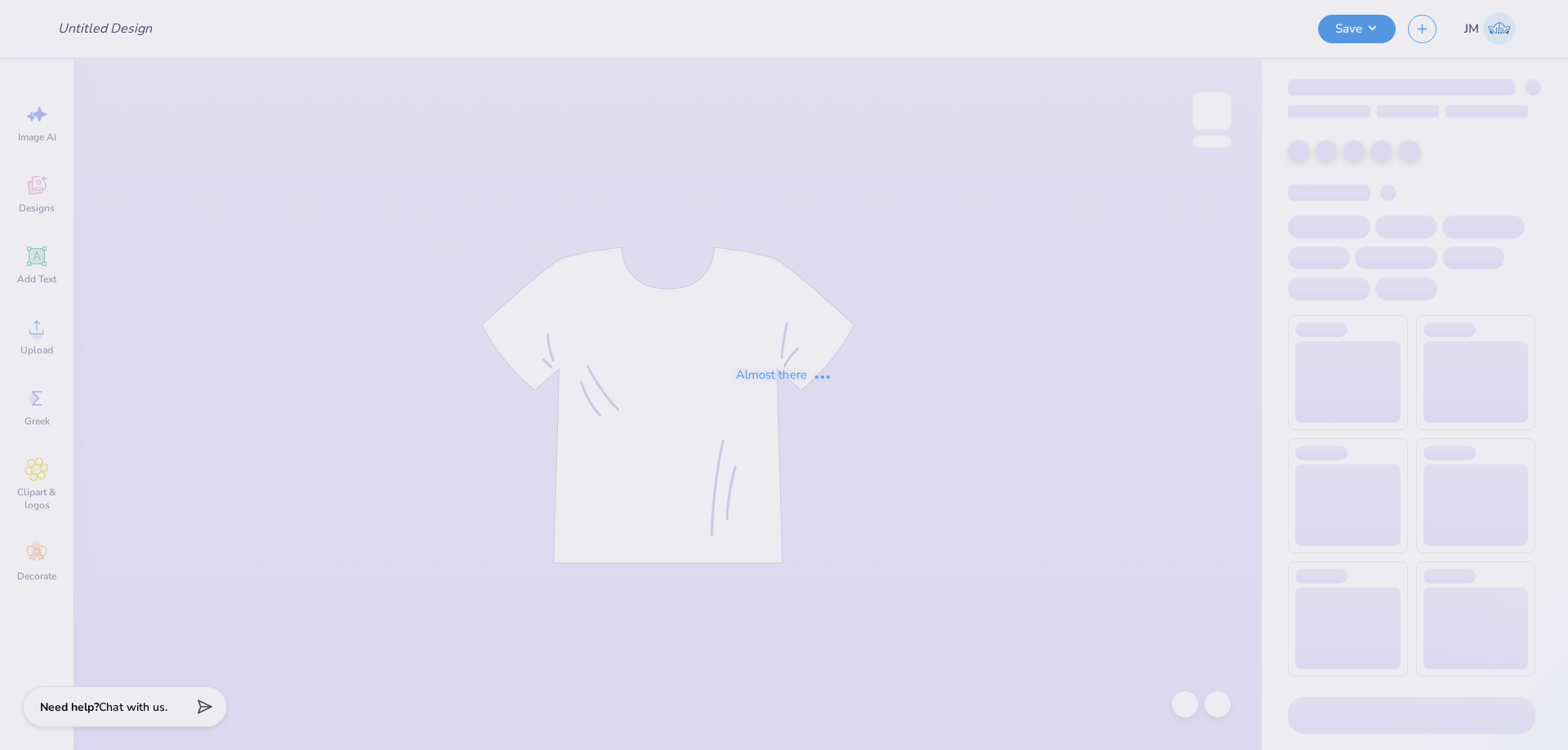
type input "ODS tee"
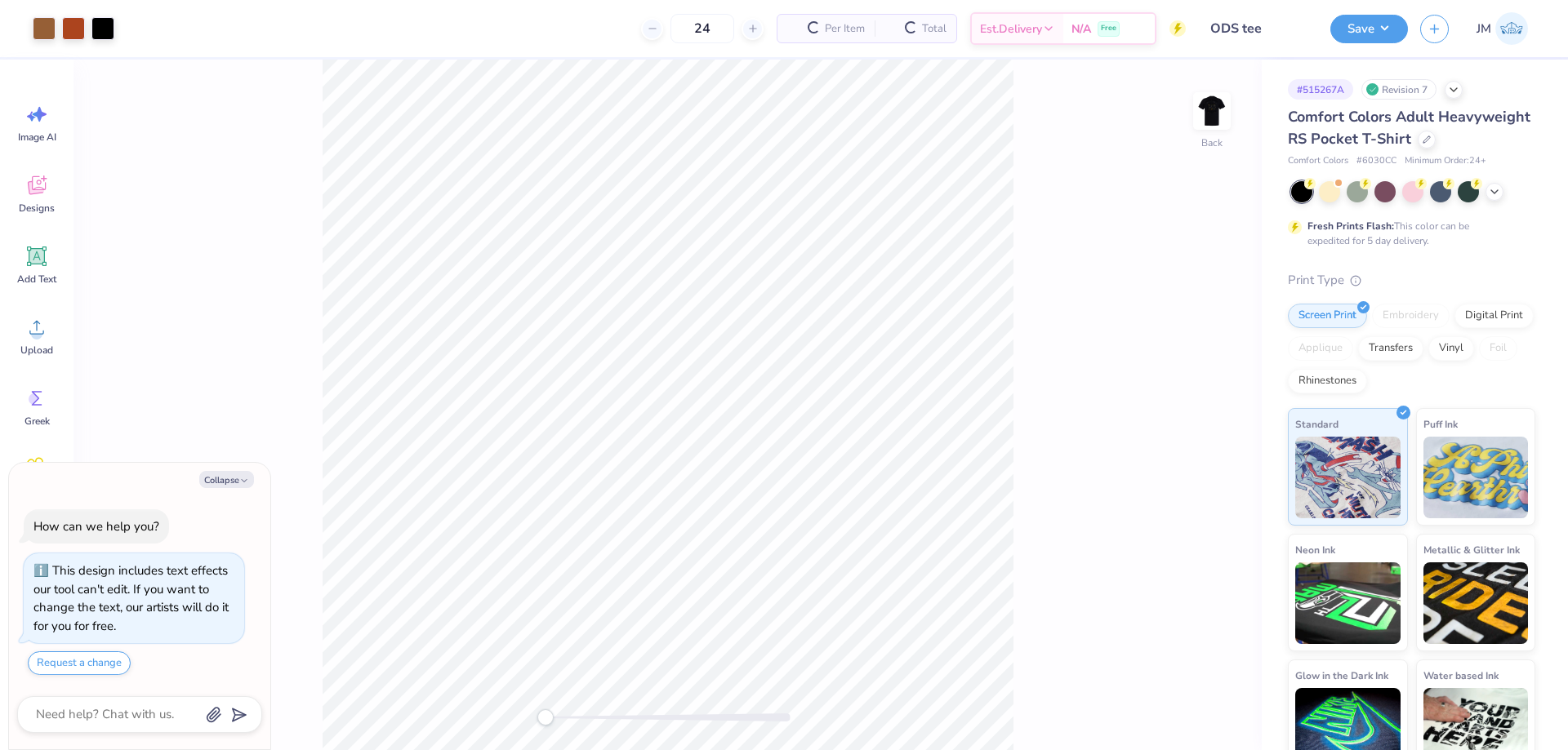
type textarea "x"
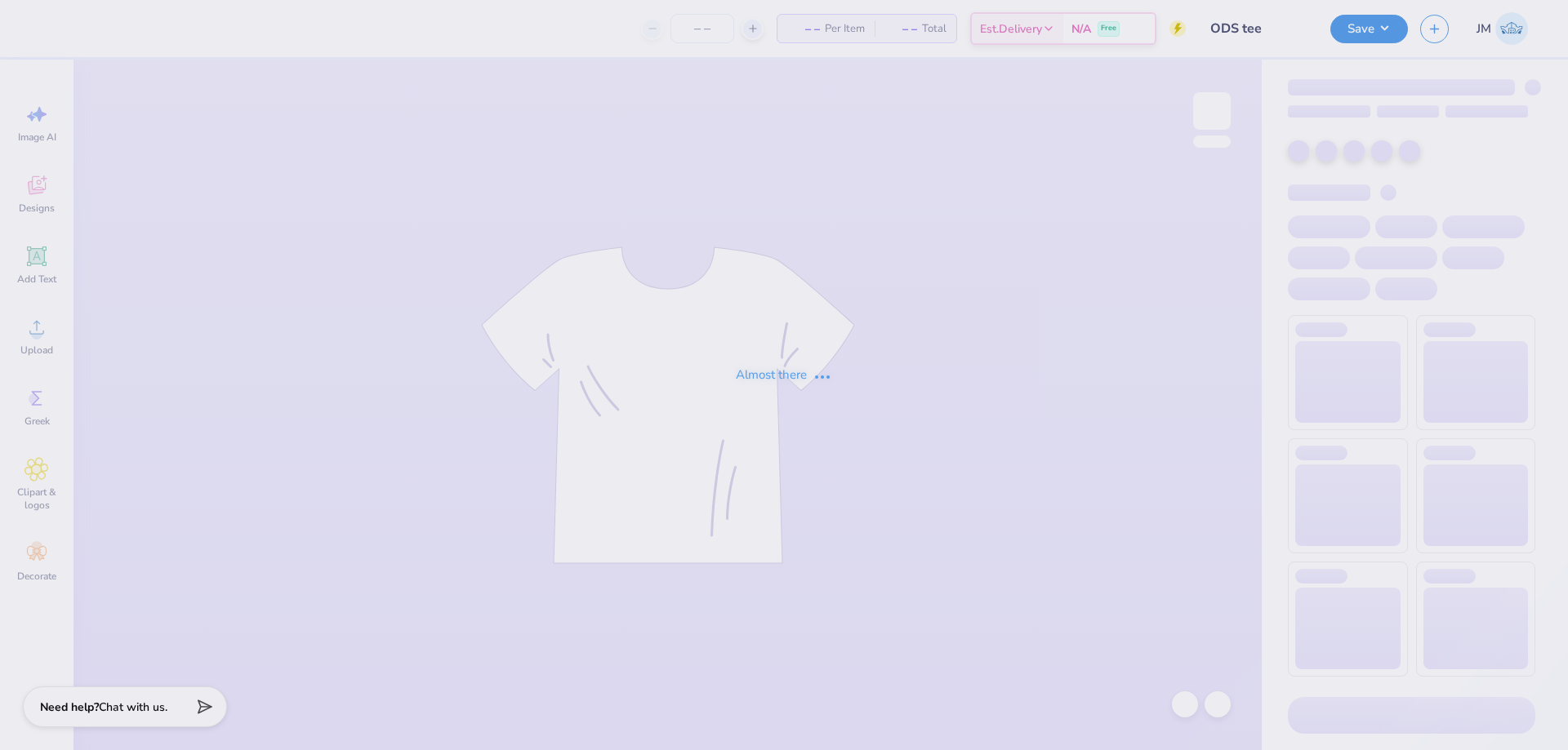
type input "24"
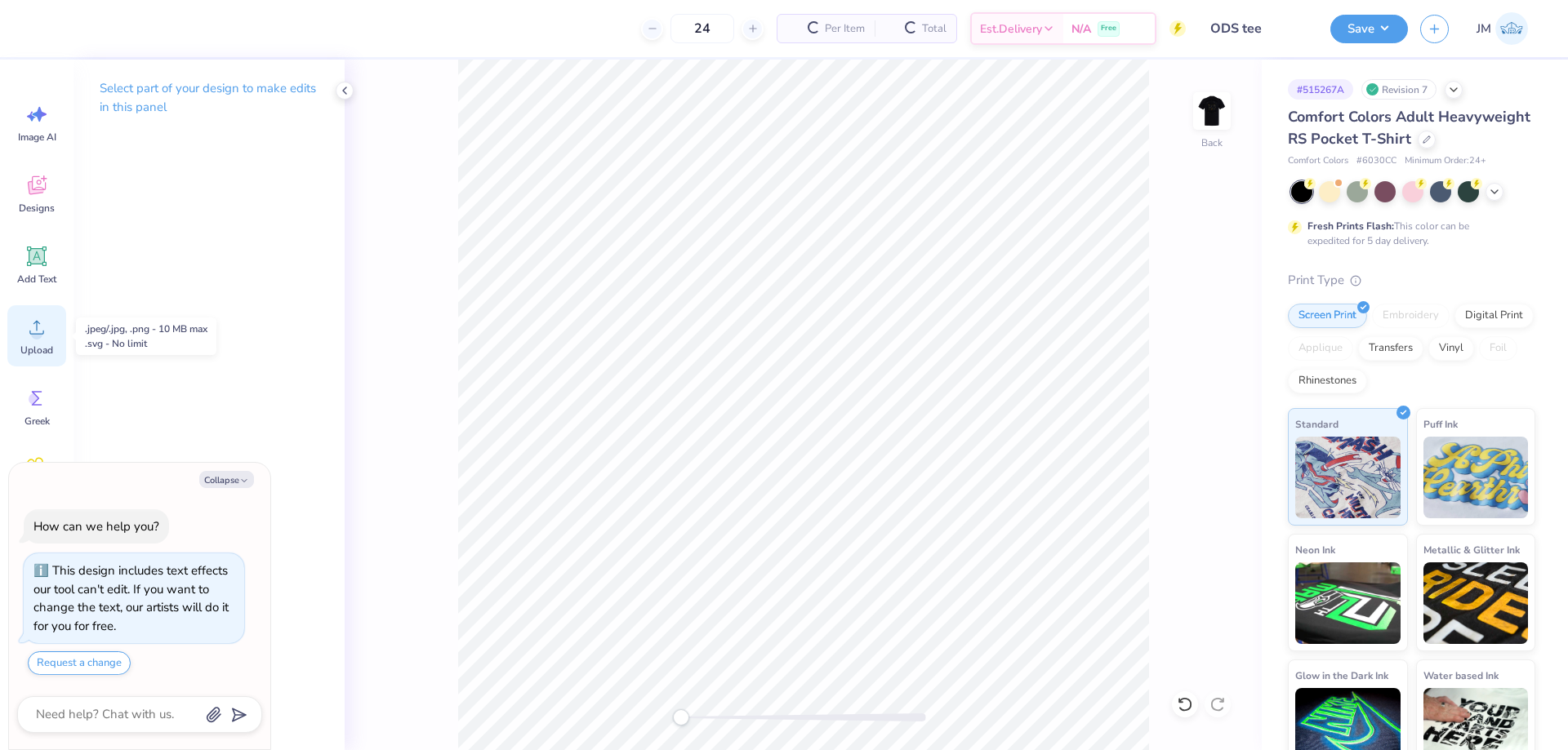
click at [29, 328] on icon at bounding box center [36, 327] width 24 height 24
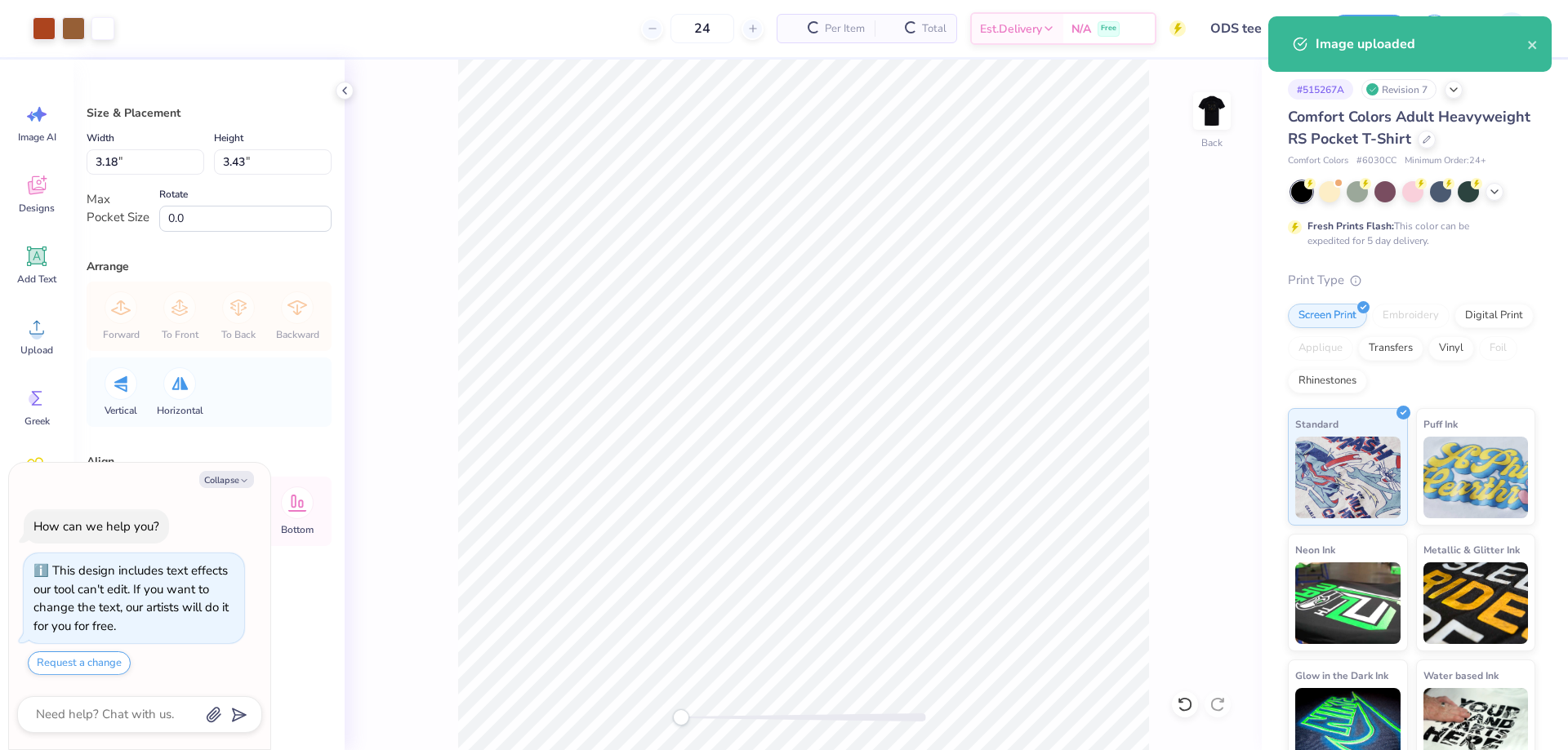
type textarea "x"
click at [257, 160] on input "3.43" at bounding box center [273, 162] width 118 height 25
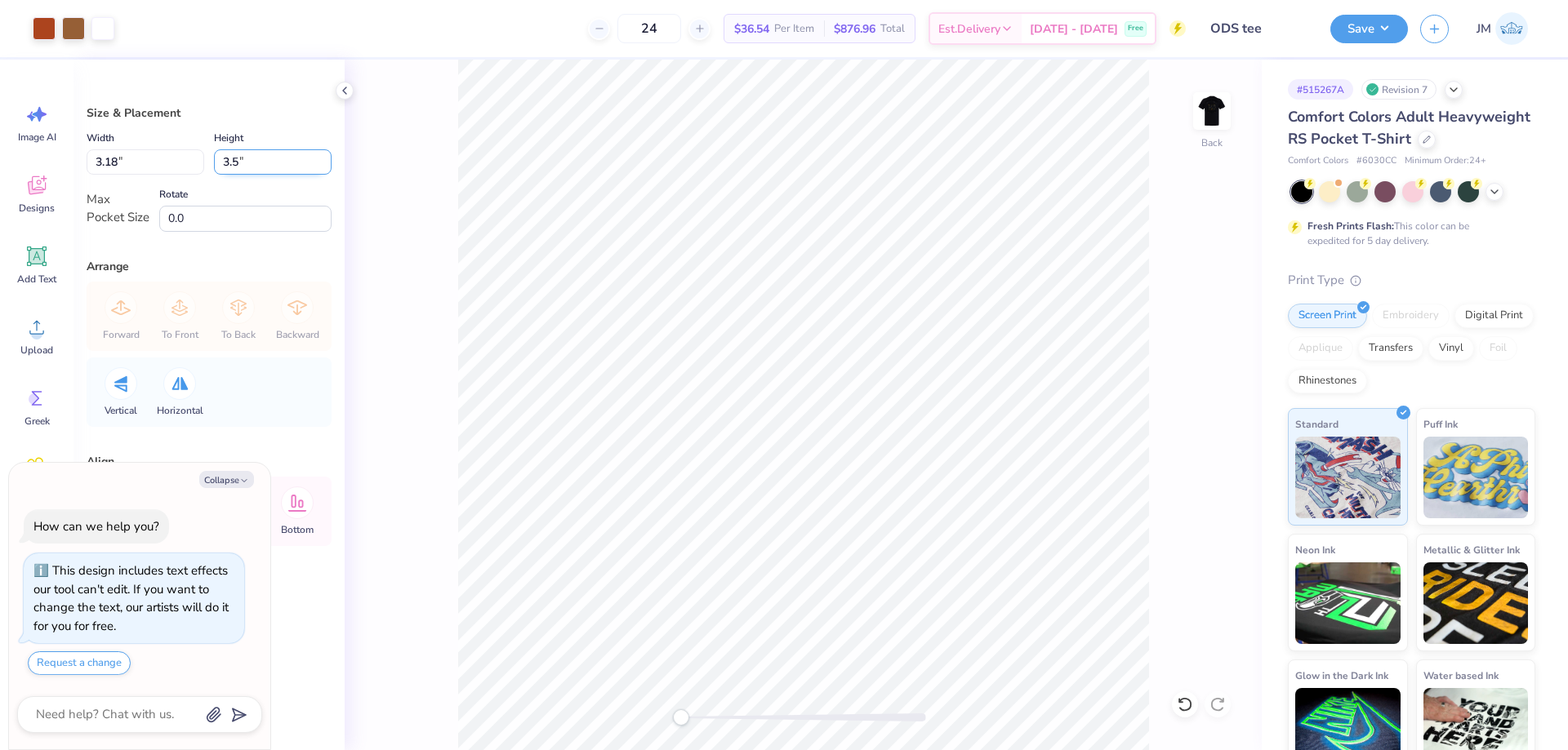
type input "3.5"
type textarea "x"
type input "3.24"
type input "3.50"
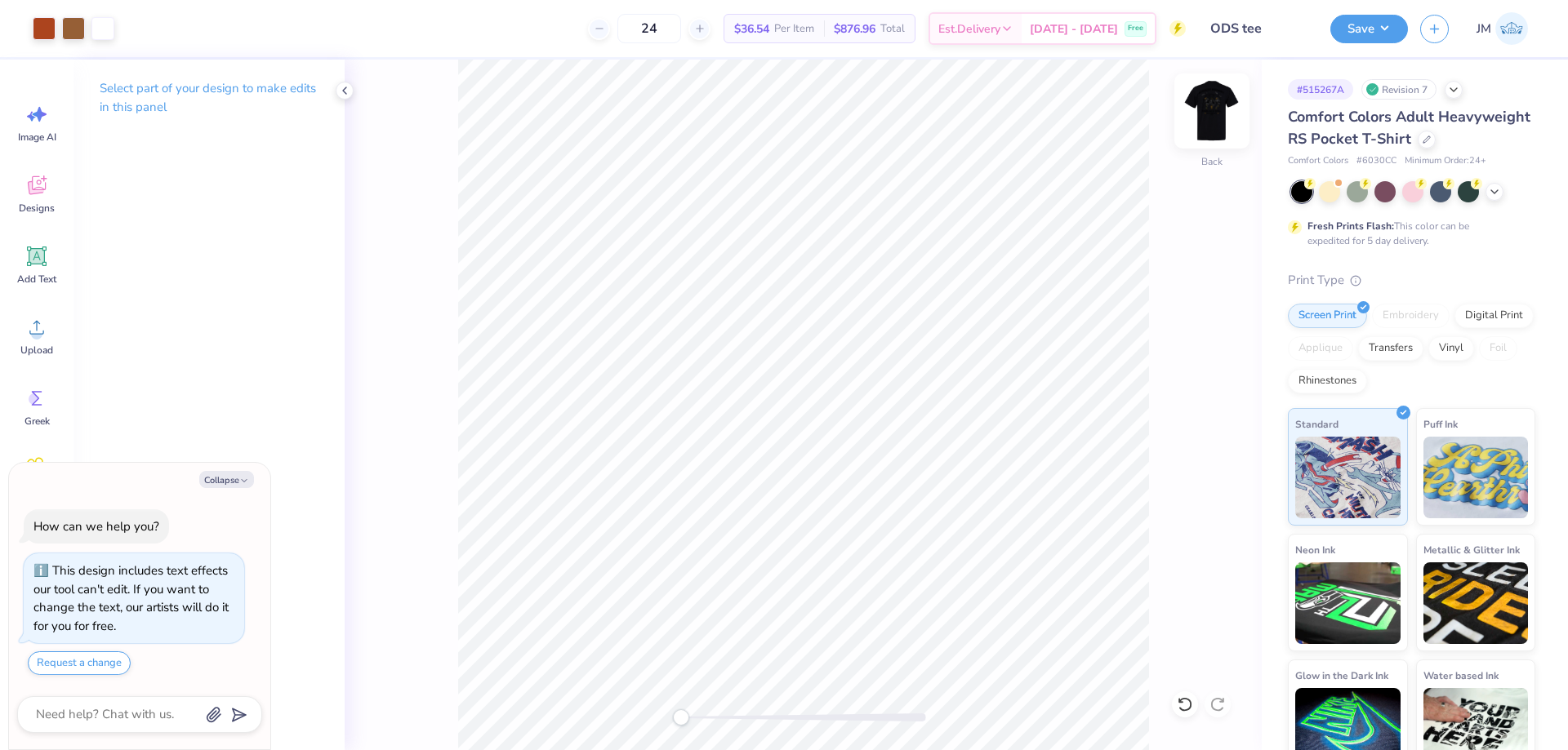
click at [1214, 95] on img at bounding box center [1212, 111] width 66 height 66
click at [35, 26] on div at bounding box center [45, 27] width 23 height 23
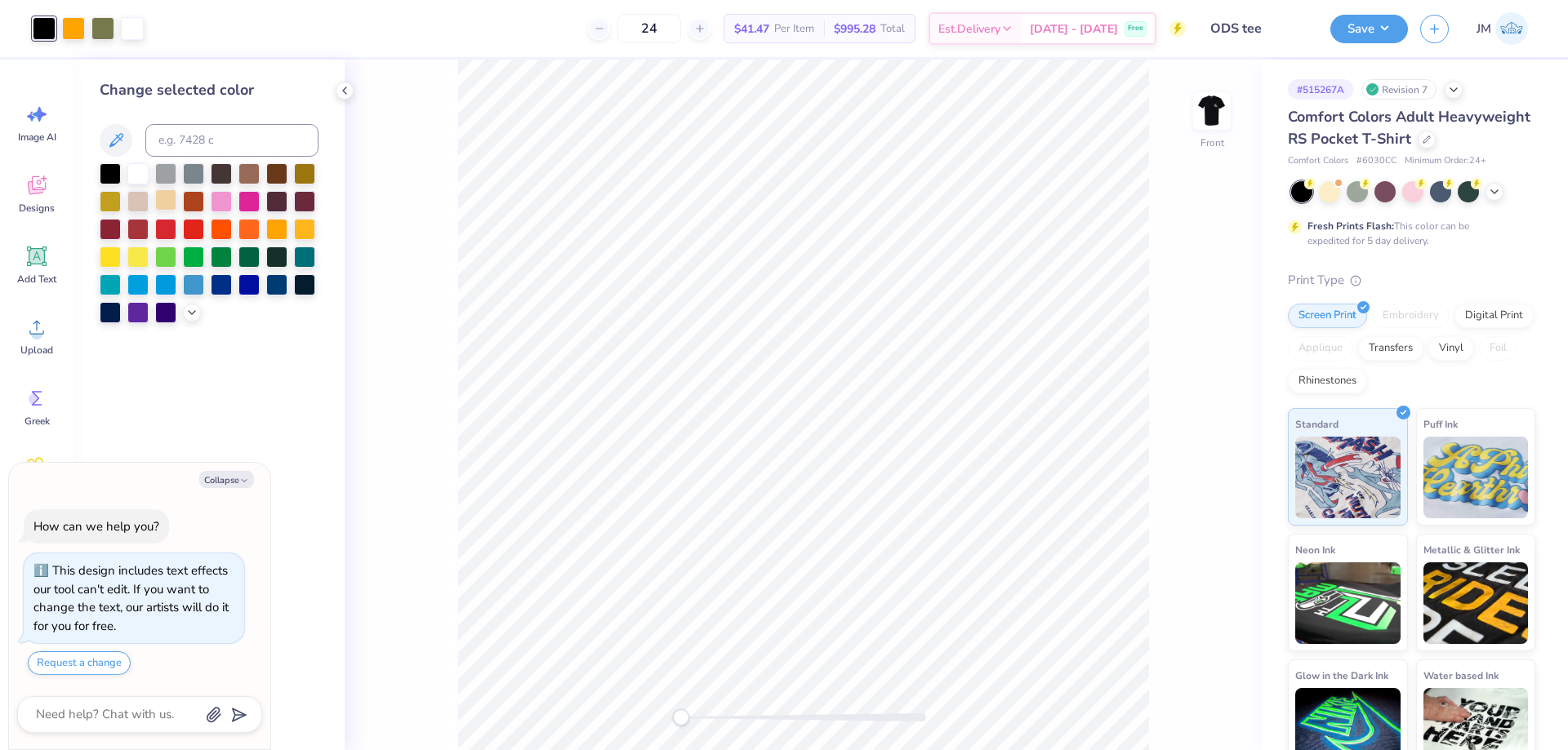
click at [174, 202] on div at bounding box center [166, 200] width 21 height 21
click at [1189, 698] on icon at bounding box center [1185, 705] width 16 height 16
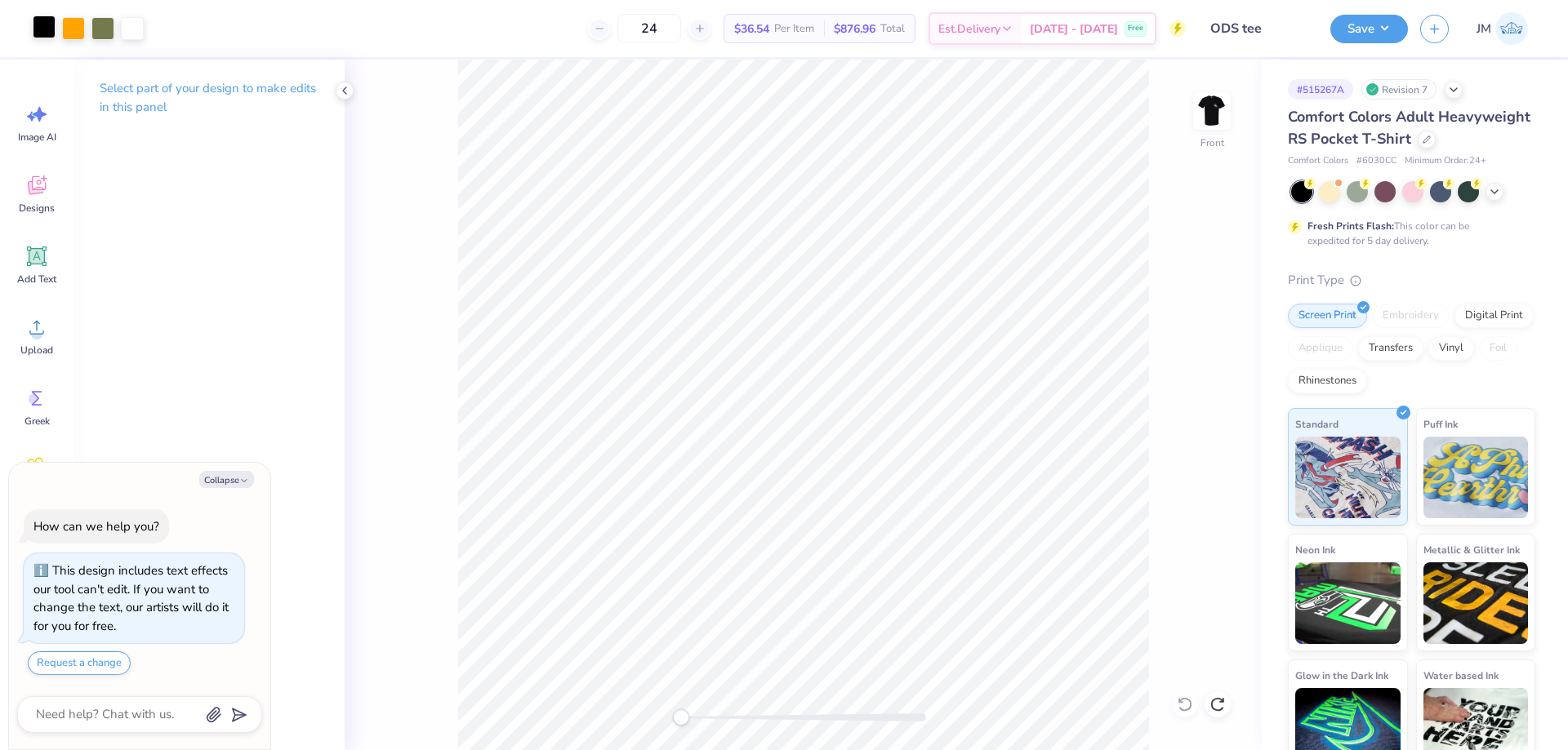
click at [33, 30] on div at bounding box center [45, 27] width 23 height 23
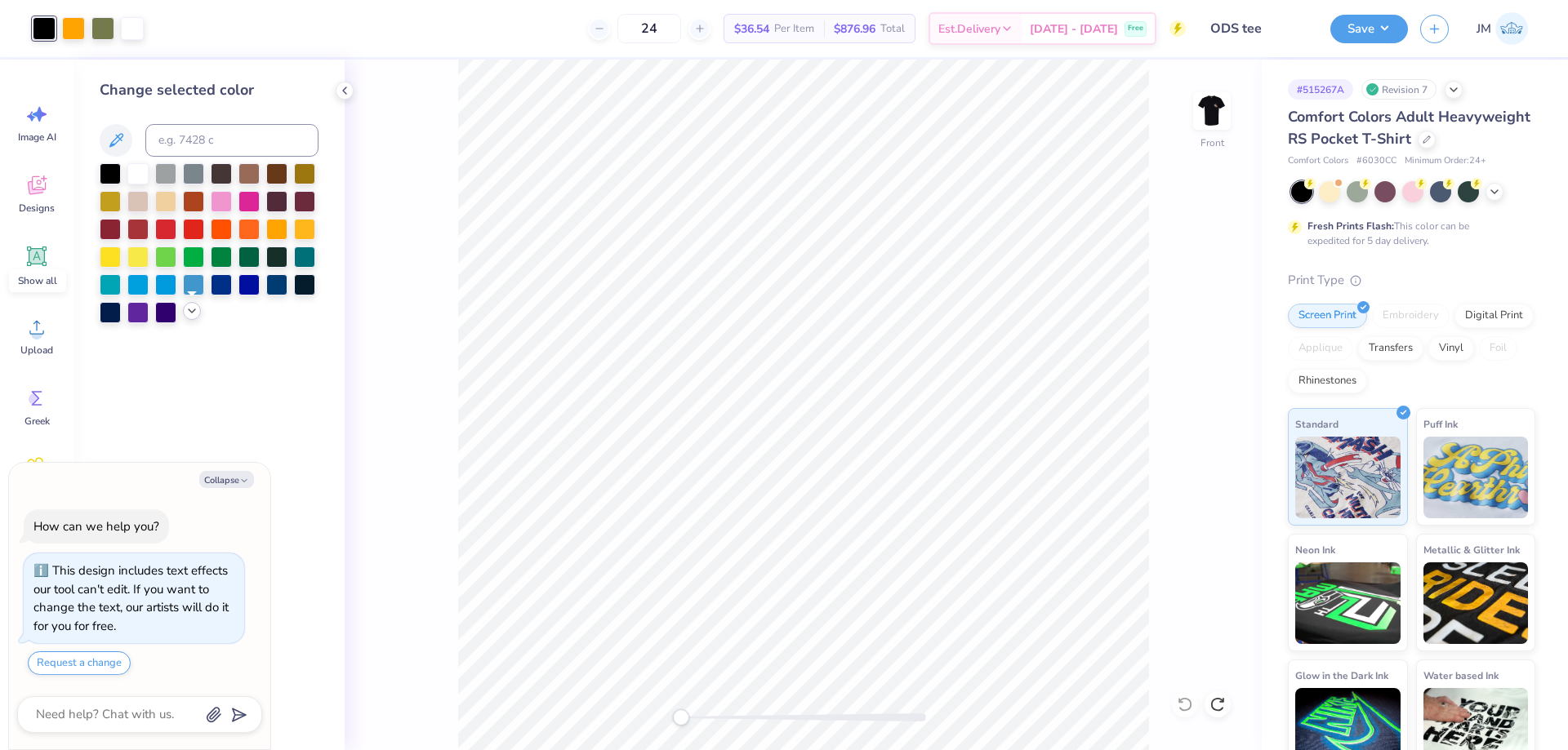
click at [193, 311] on icon at bounding box center [193, 312] width 14 height 14
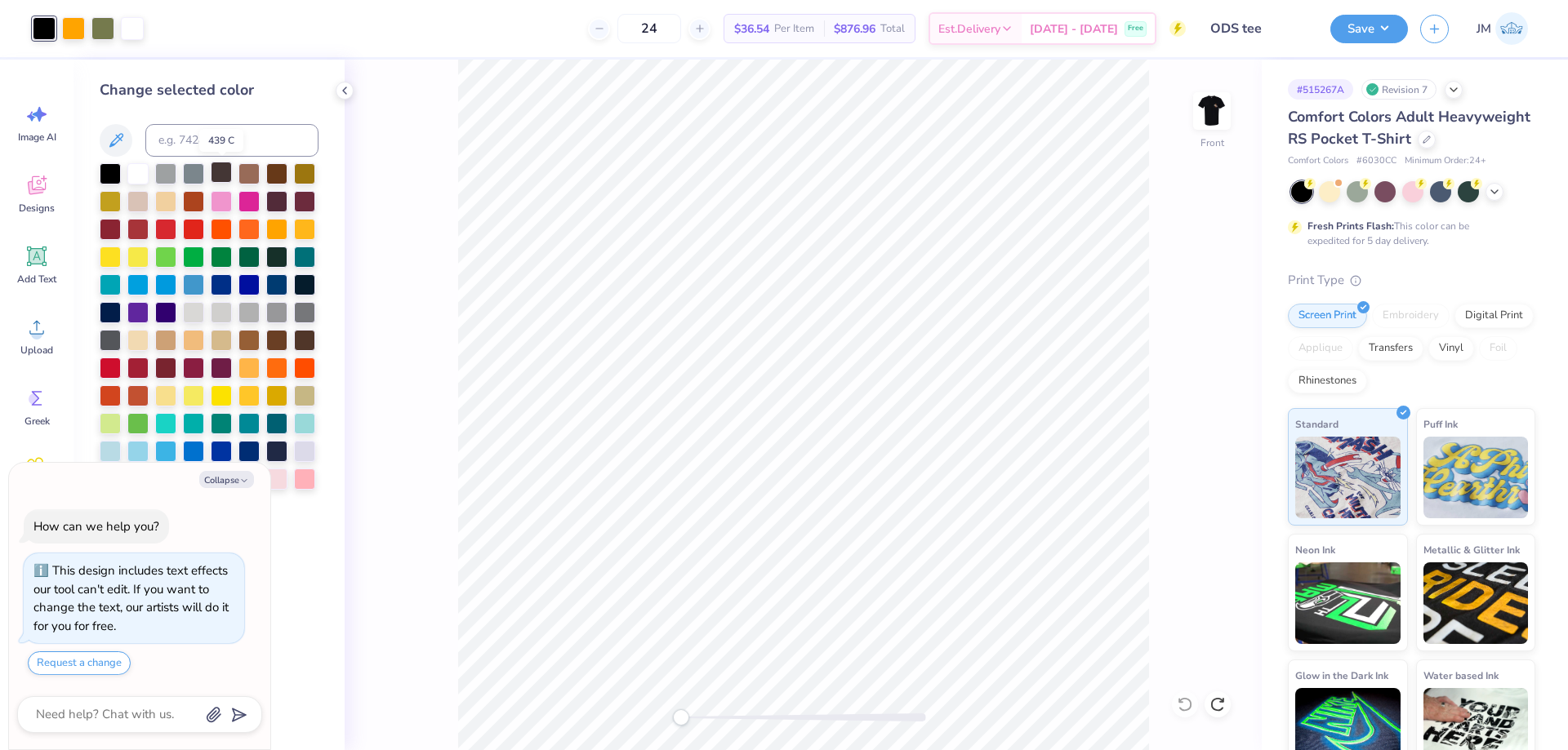
click at [224, 170] on div at bounding box center [222, 172] width 21 height 21
click at [1181, 706] on icon at bounding box center [1185, 705] width 16 height 16
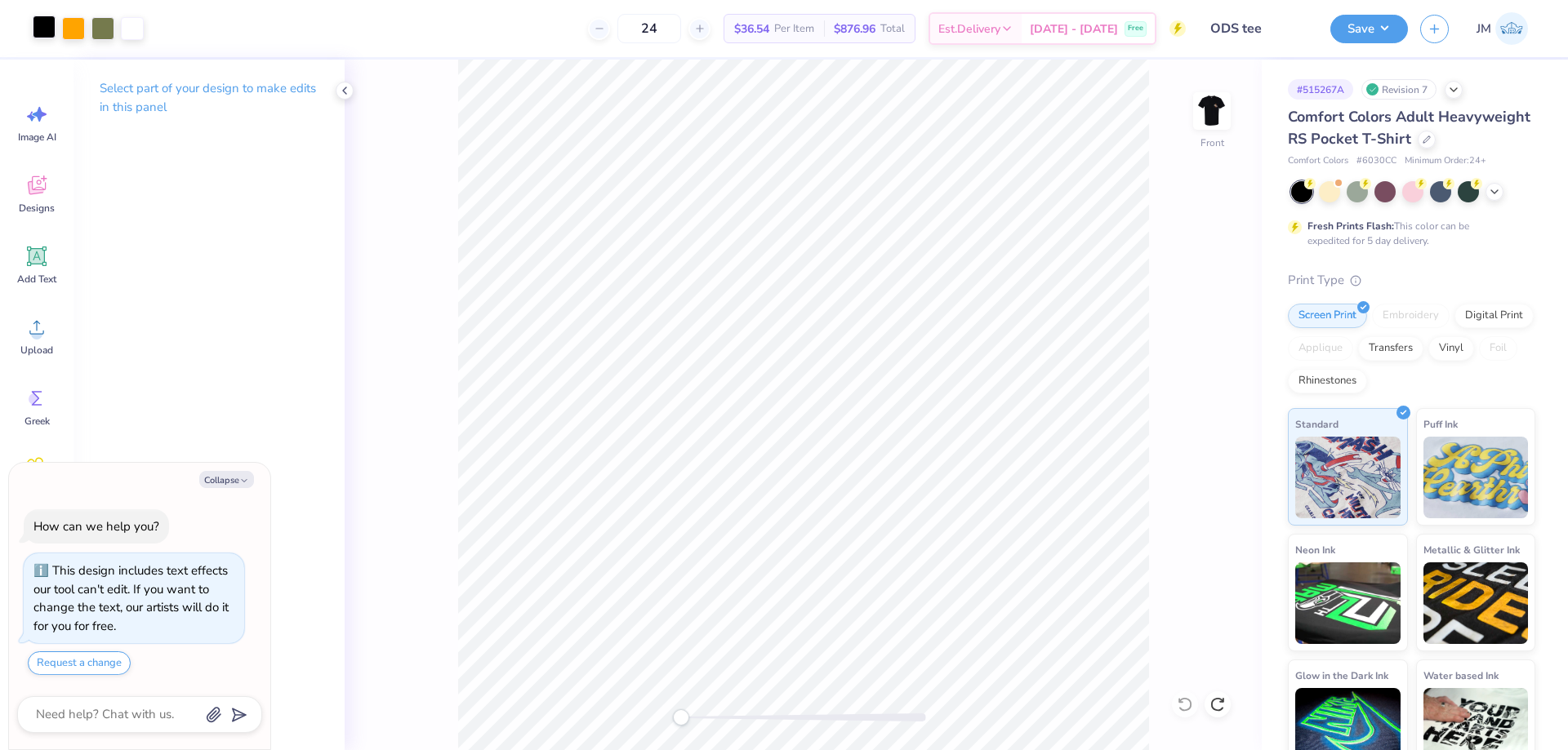
click at [42, 29] on div at bounding box center [45, 27] width 23 height 23
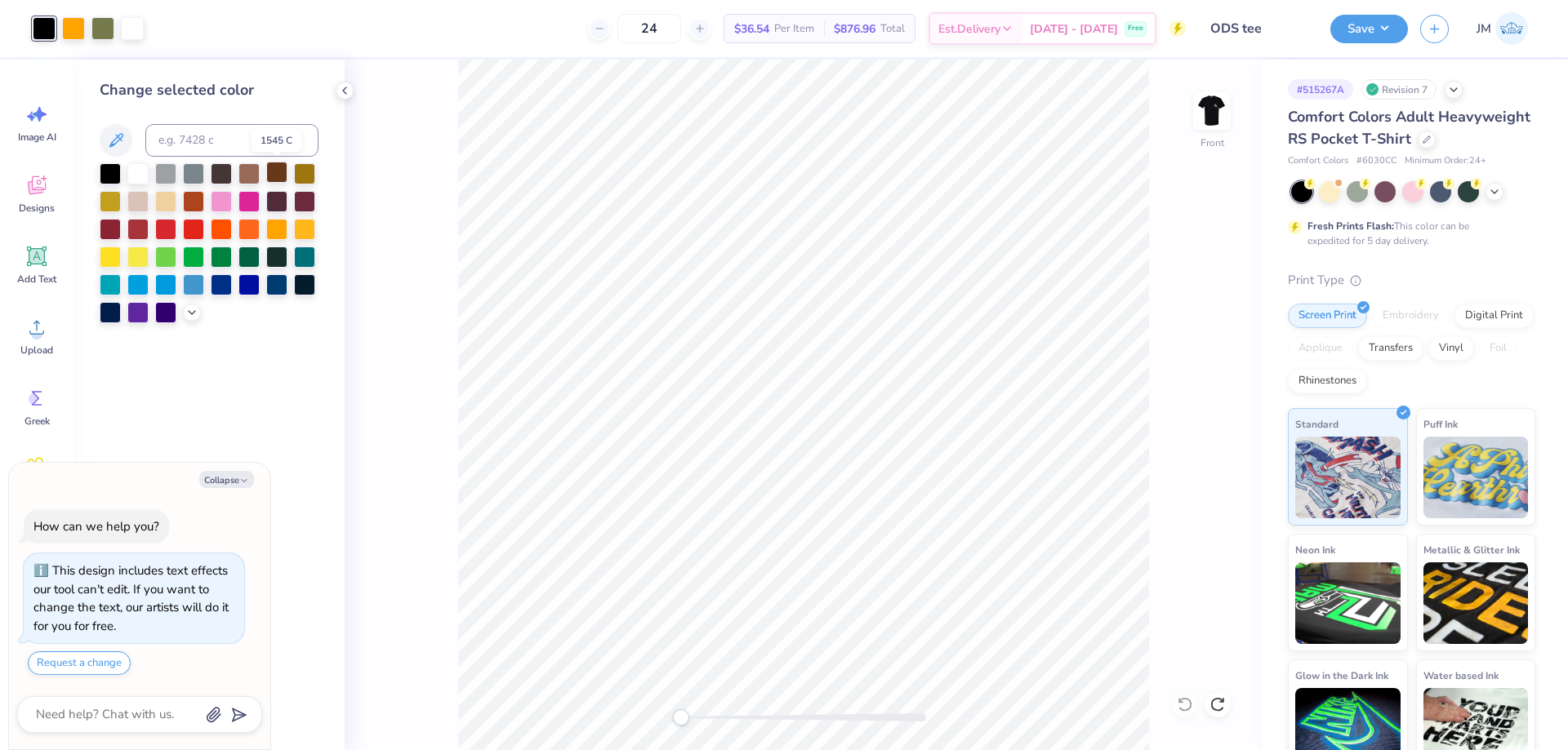
click at [272, 177] on div at bounding box center [277, 172] width 21 height 21
click at [1182, 705] on icon at bounding box center [1185, 705] width 16 height 16
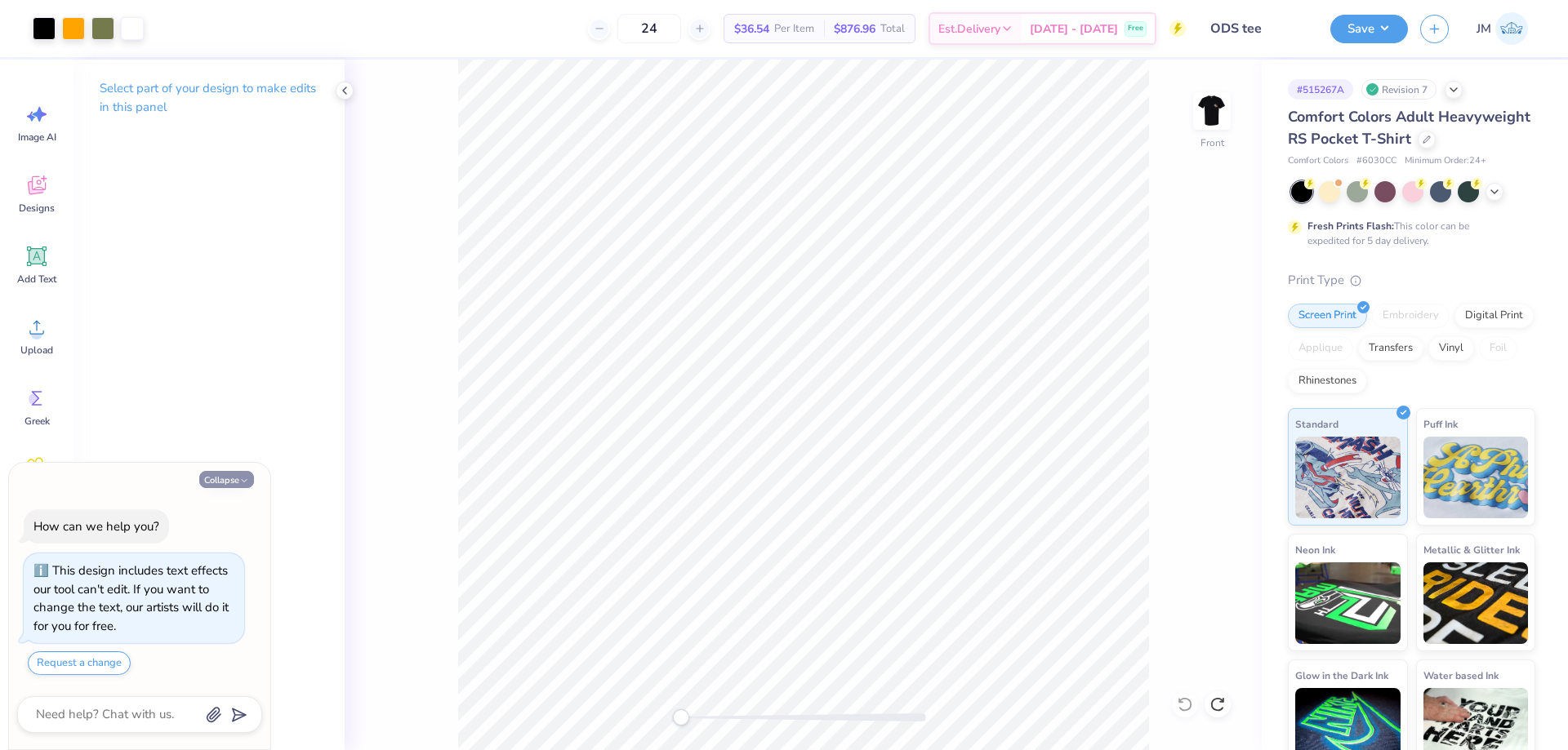
click at [238, 473] on button "Collapse" at bounding box center [226, 480] width 55 height 17
type textarea "x"
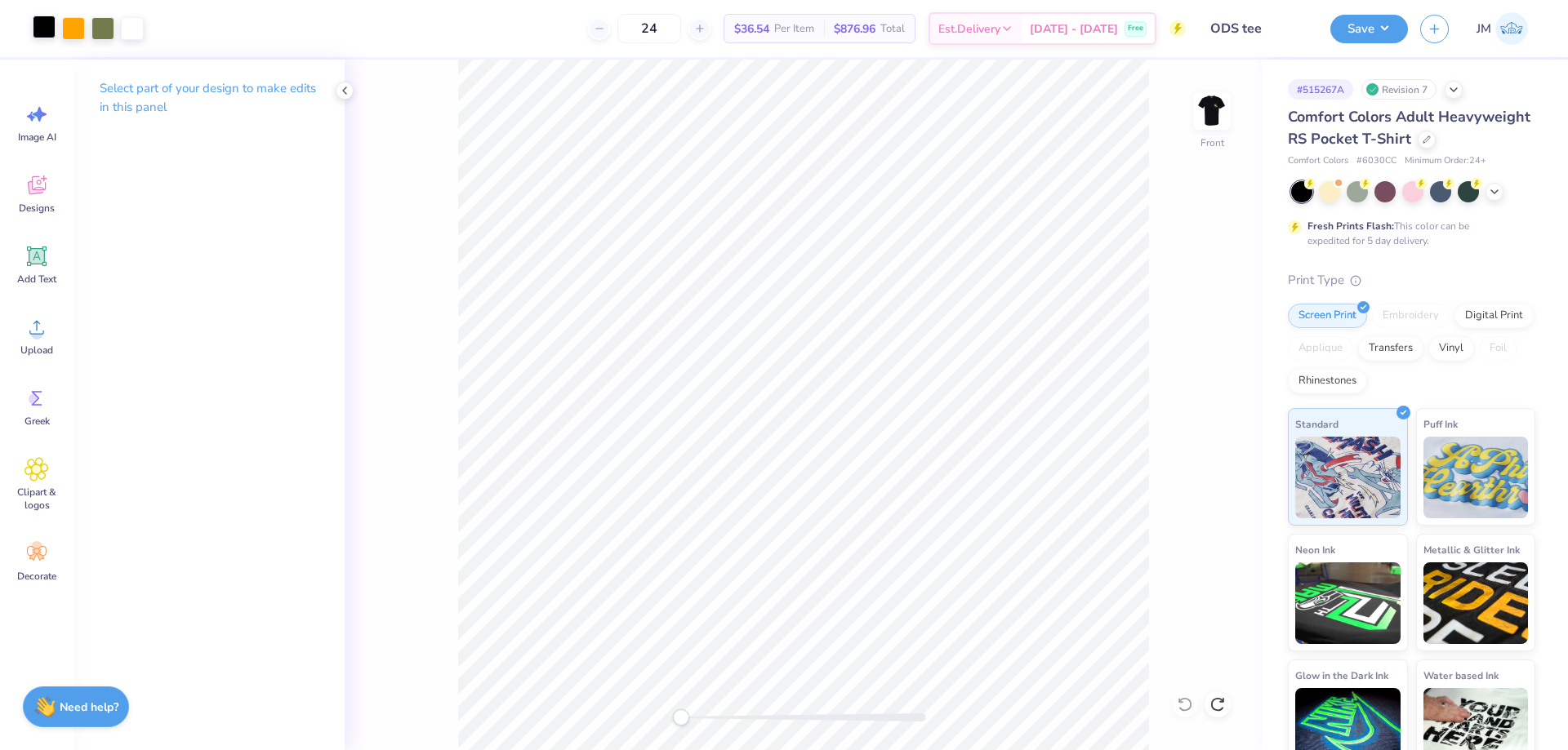
click at [45, 22] on div at bounding box center [45, 27] width 23 height 23
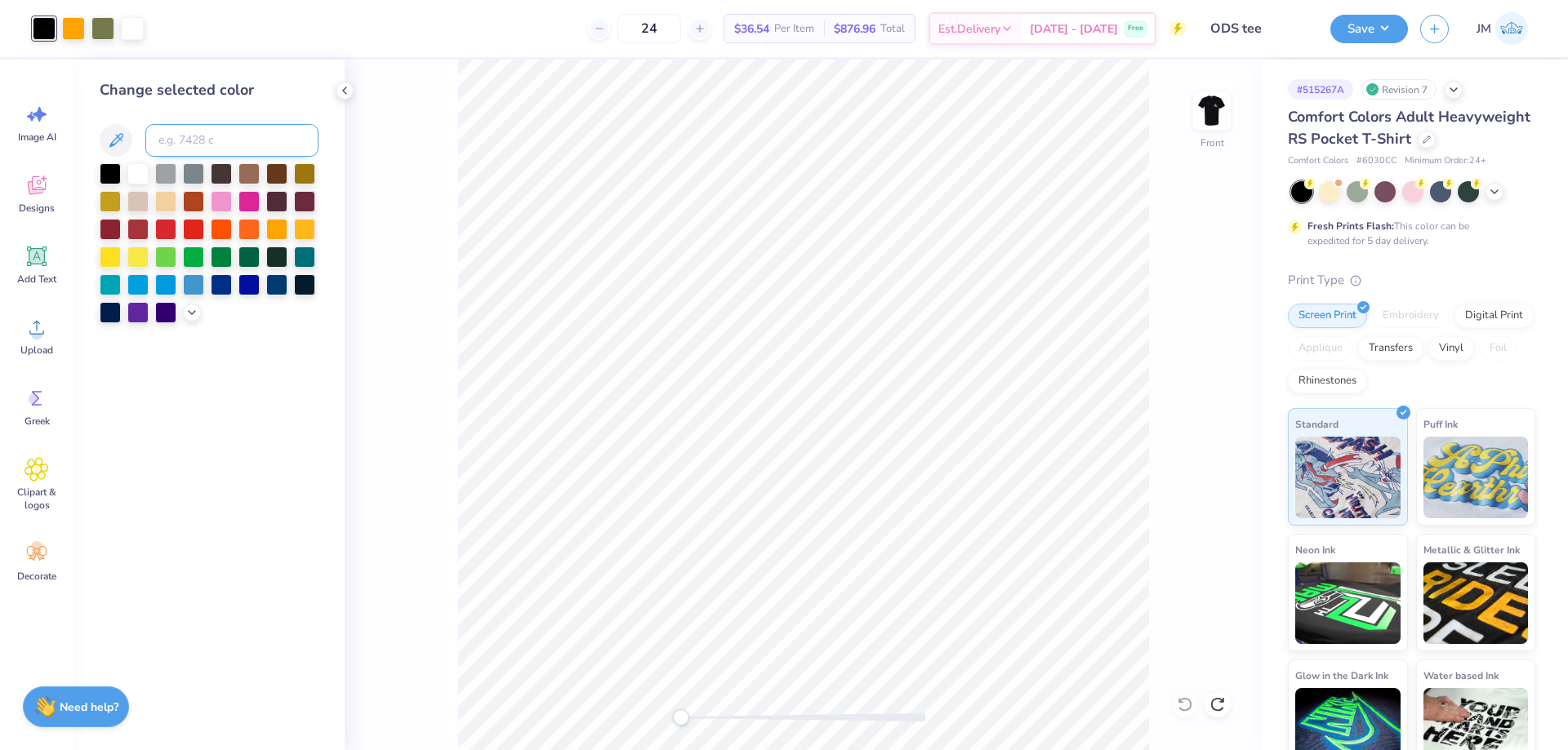
click at [172, 138] on input at bounding box center [231, 140] width 173 height 33
type input "4635"
click at [340, 89] on icon at bounding box center [345, 91] width 14 height 14
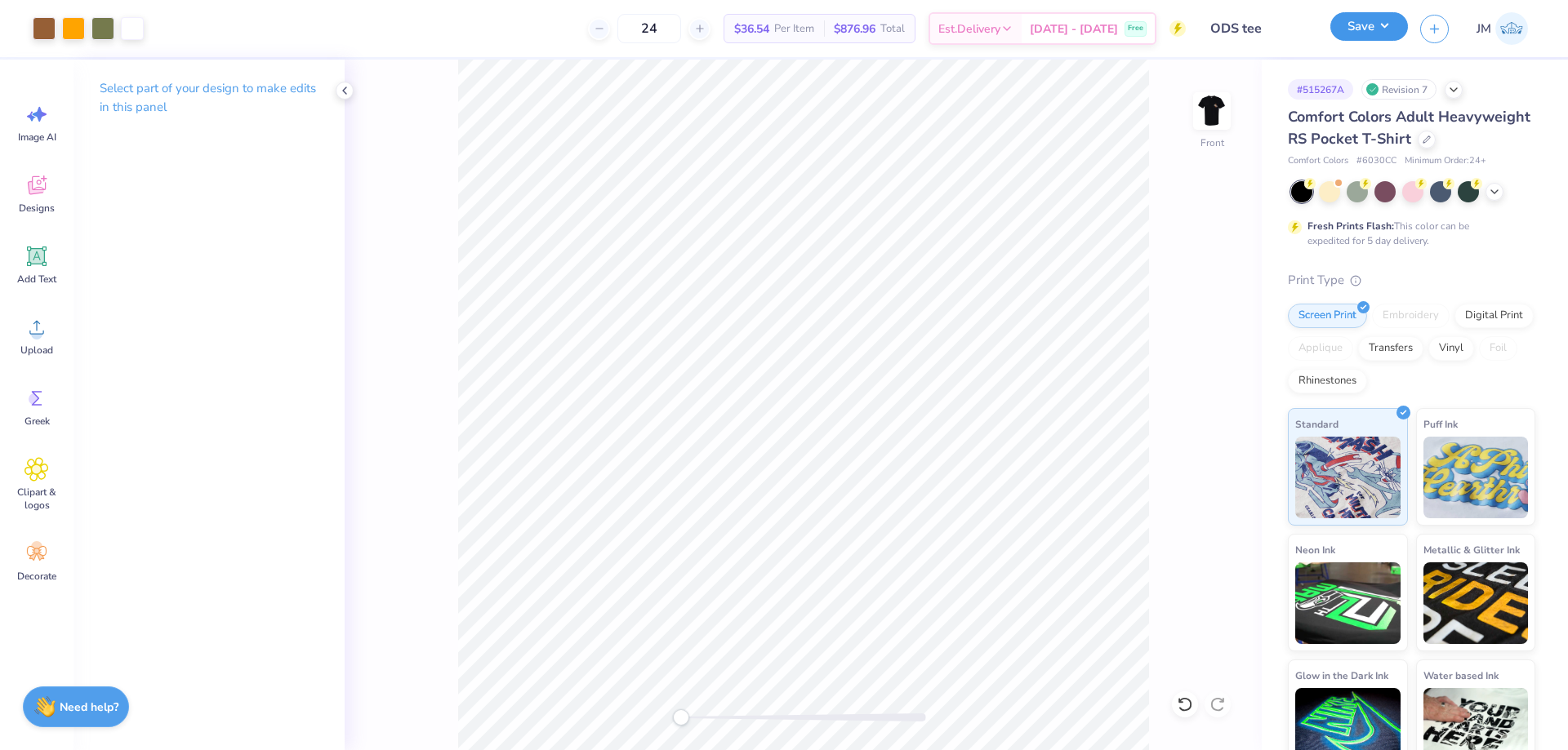
click at [1385, 25] on button "Save" at bounding box center [1369, 27] width 77 height 29
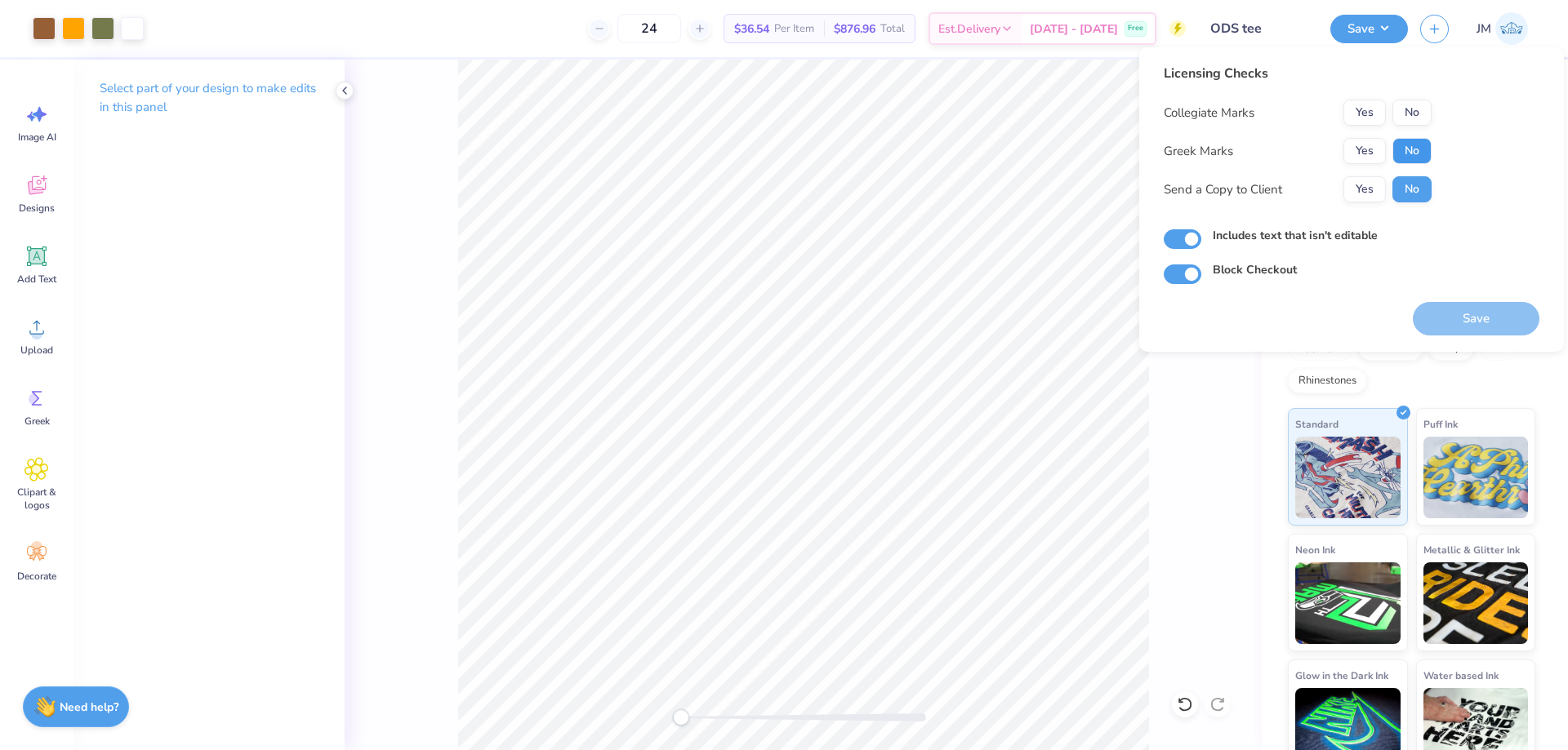
click at [1408, 147] on button "No" at bounding box center [1412, 151] width 40 height 26
click at [1408, 105] on button "No" at bounding box center [1412, 112] width 40 height 26
click at [1442, 323] on button "Save" at bounding box center [1476, 318] width 127 height 34
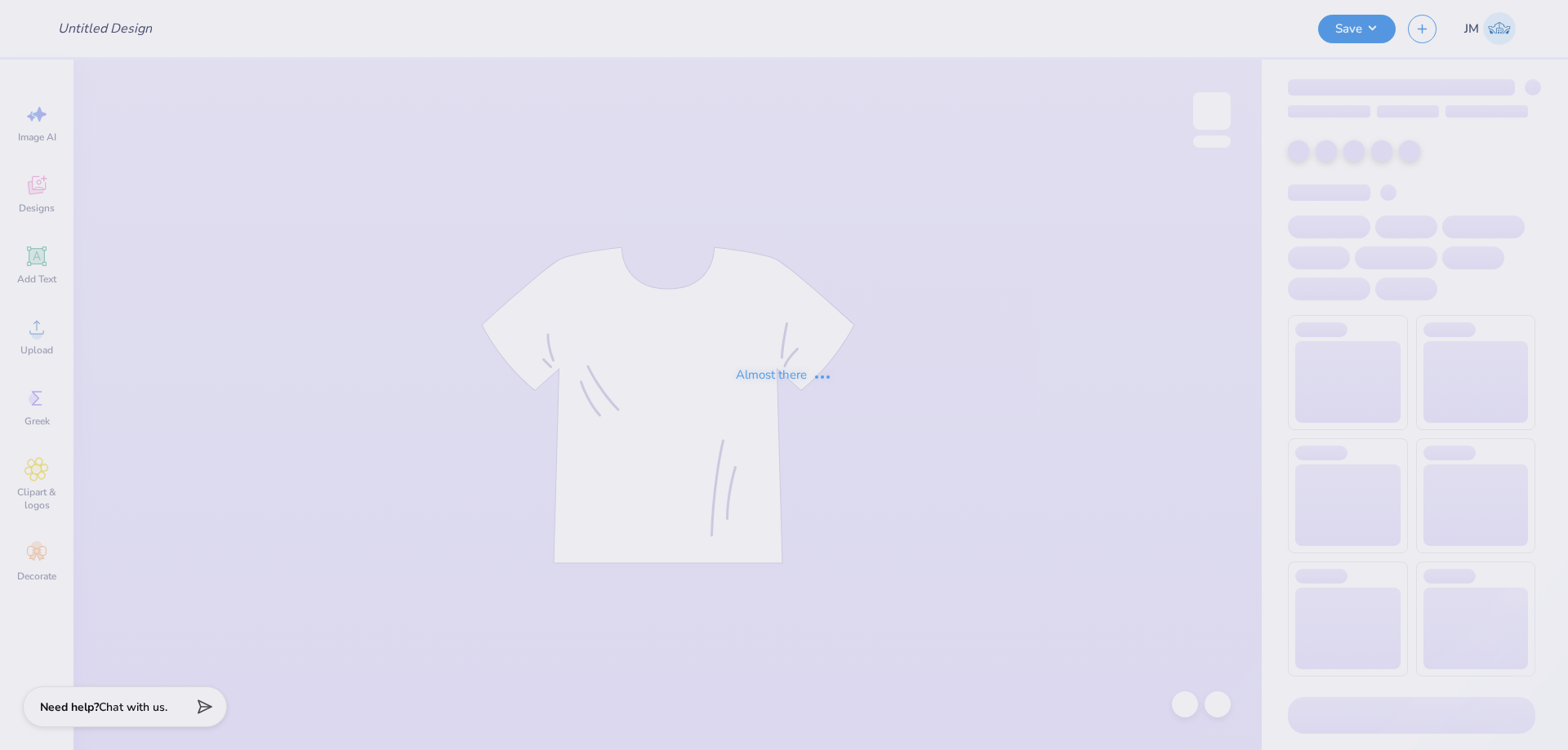
type input "Beta Dad's Weekend 2025"
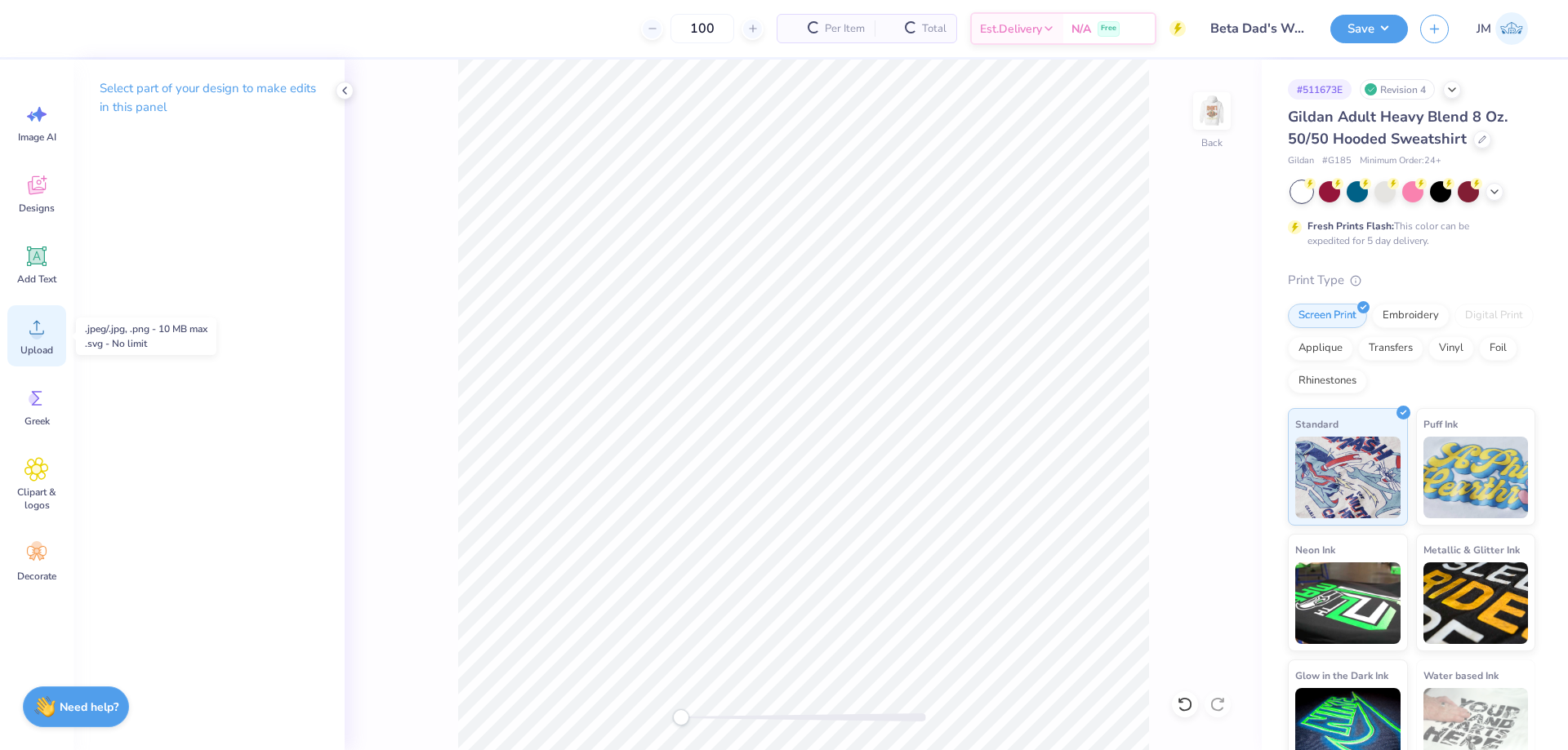
click at [31, 347] on span "Upload" at bounding box center [37, 350] width 33 height 14
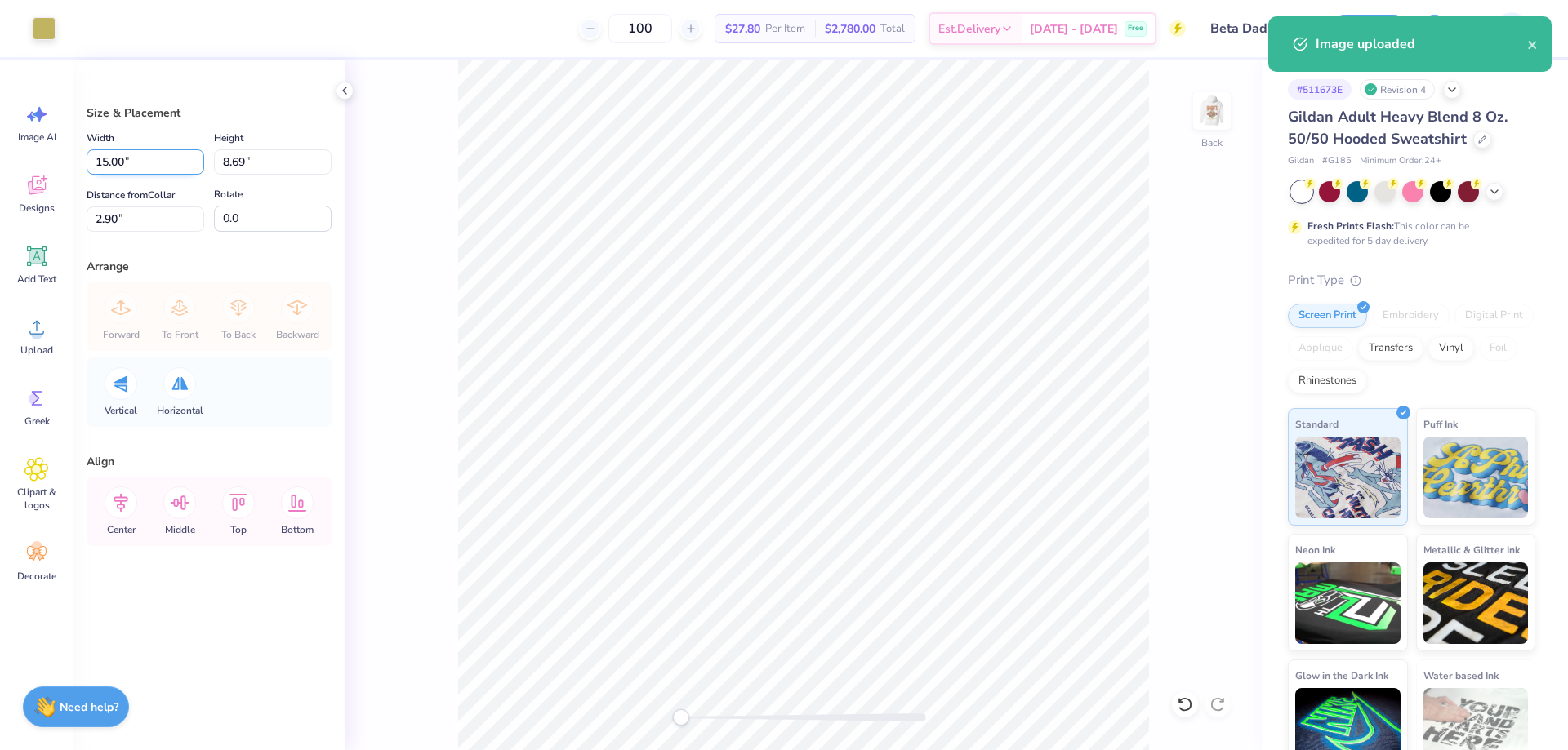
click at [152, 149] on input "15.00" at bounding box center [145, 162] width 118 height 25
type input "3.50"
type input "2.03"
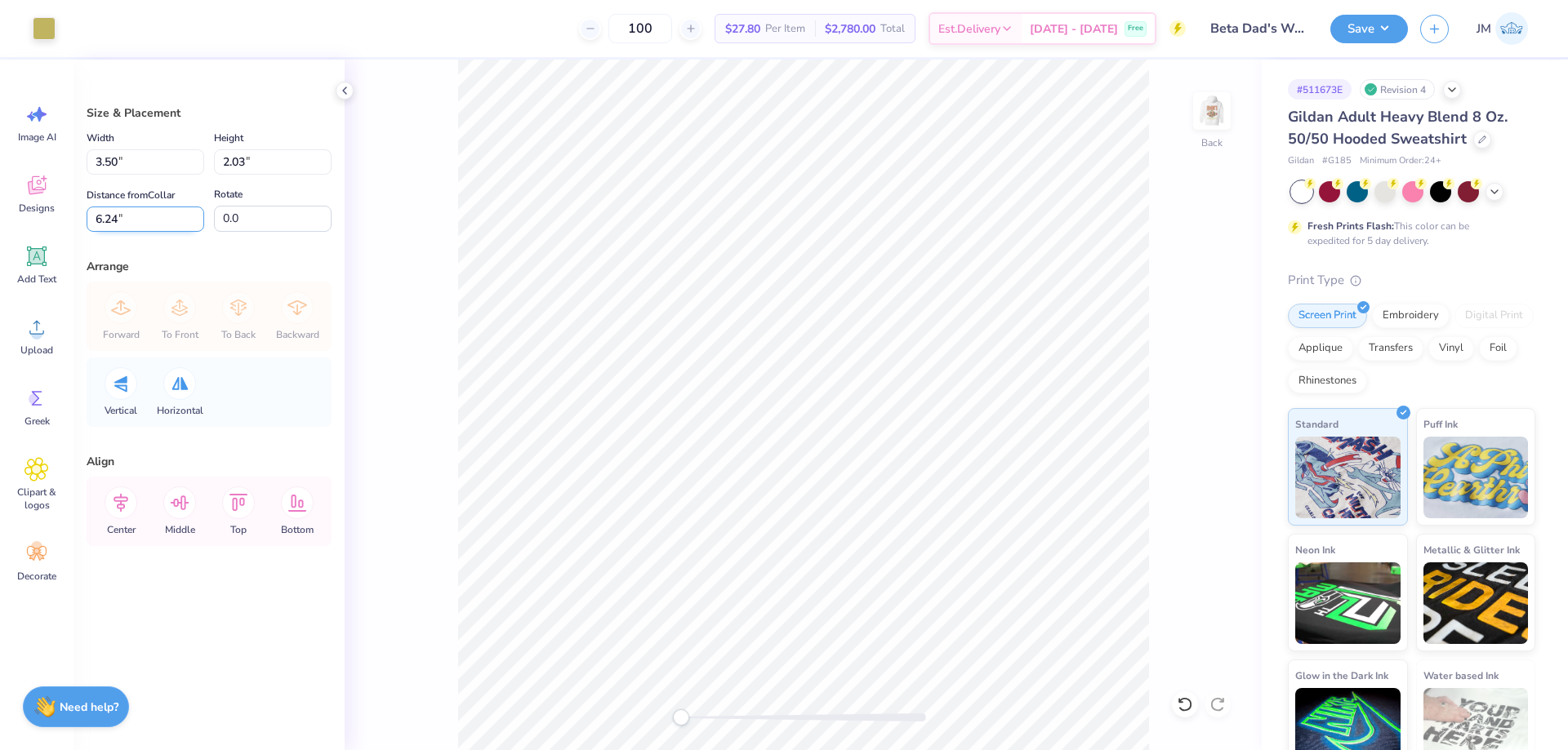
click at [146, 209] on input "6.24" at bounding box center [145, 219] width 118 height 25
type input "3"
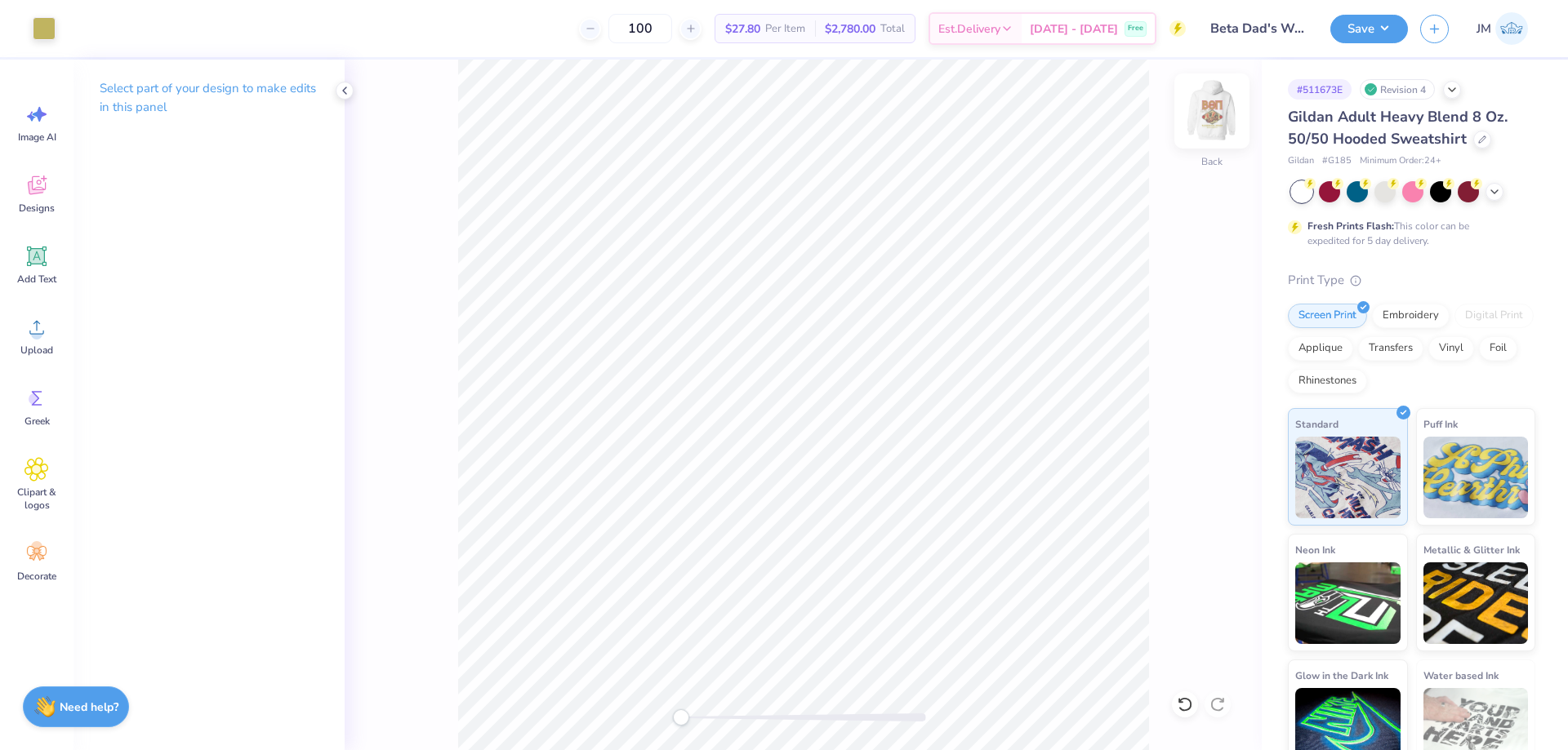
click at [1198, 100] on img at bounding box center [1212, 111] width 66 height 66
click at [1213, 117] on img at bounding box center [1212, 111] width 66 height 66
click at [1378, 24] on button "Save" at bounding box center [1369, 27] width 77 height 29
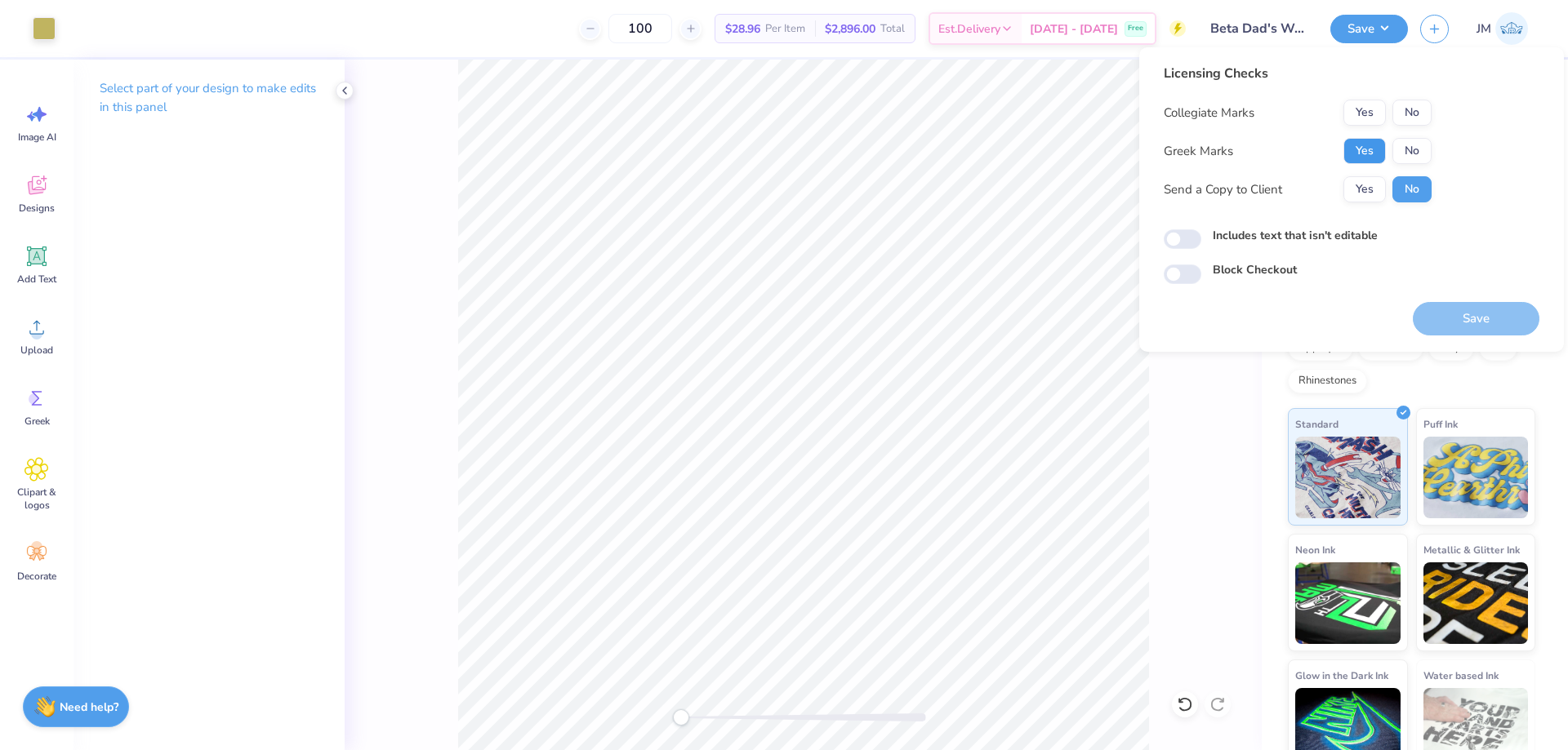
click at [1376, 152] on button "Yes" at bounding box center [1365, 151] width 43 height 26
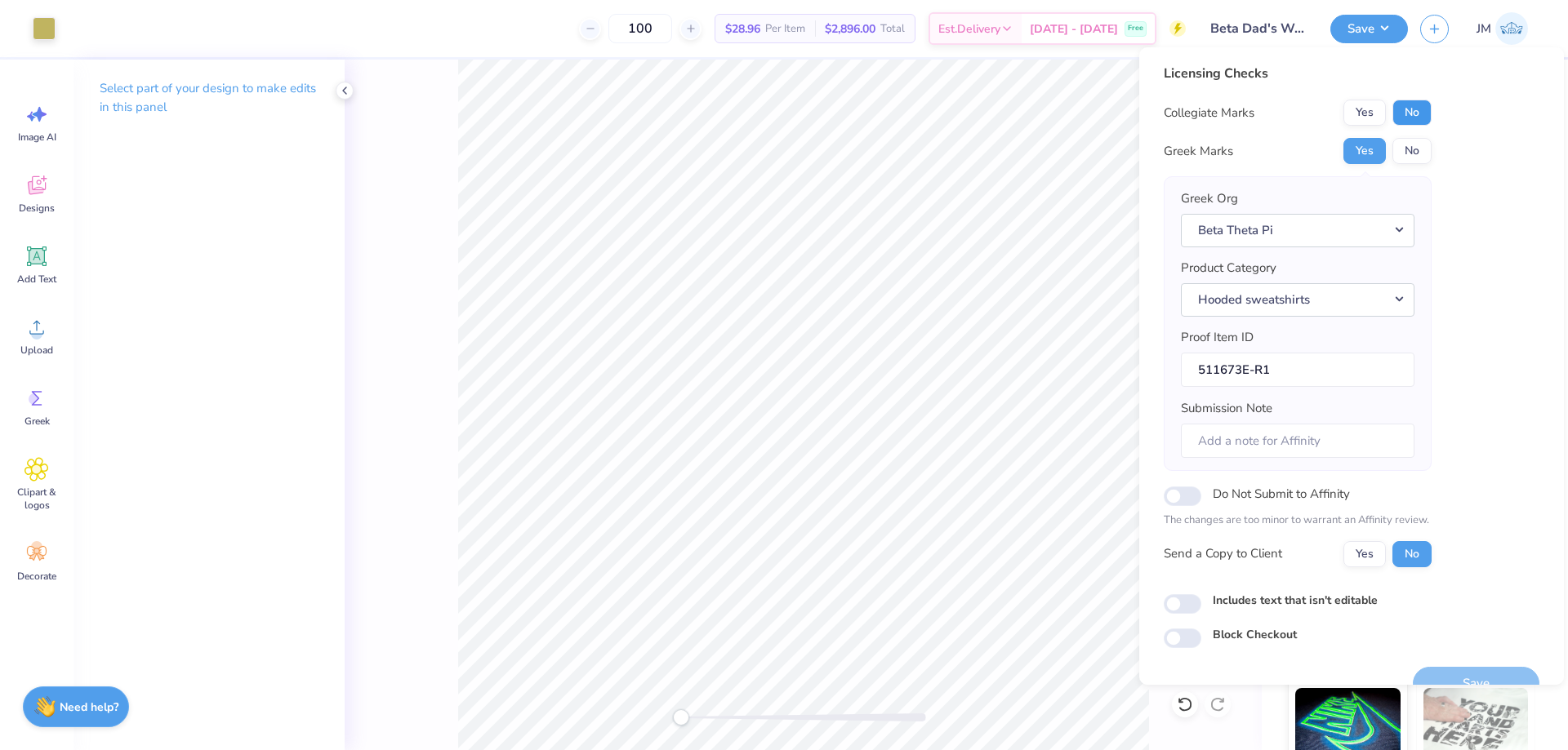
click at [1419, 122] on button "No" at bounding box center [1412, 112] width 40 height 26
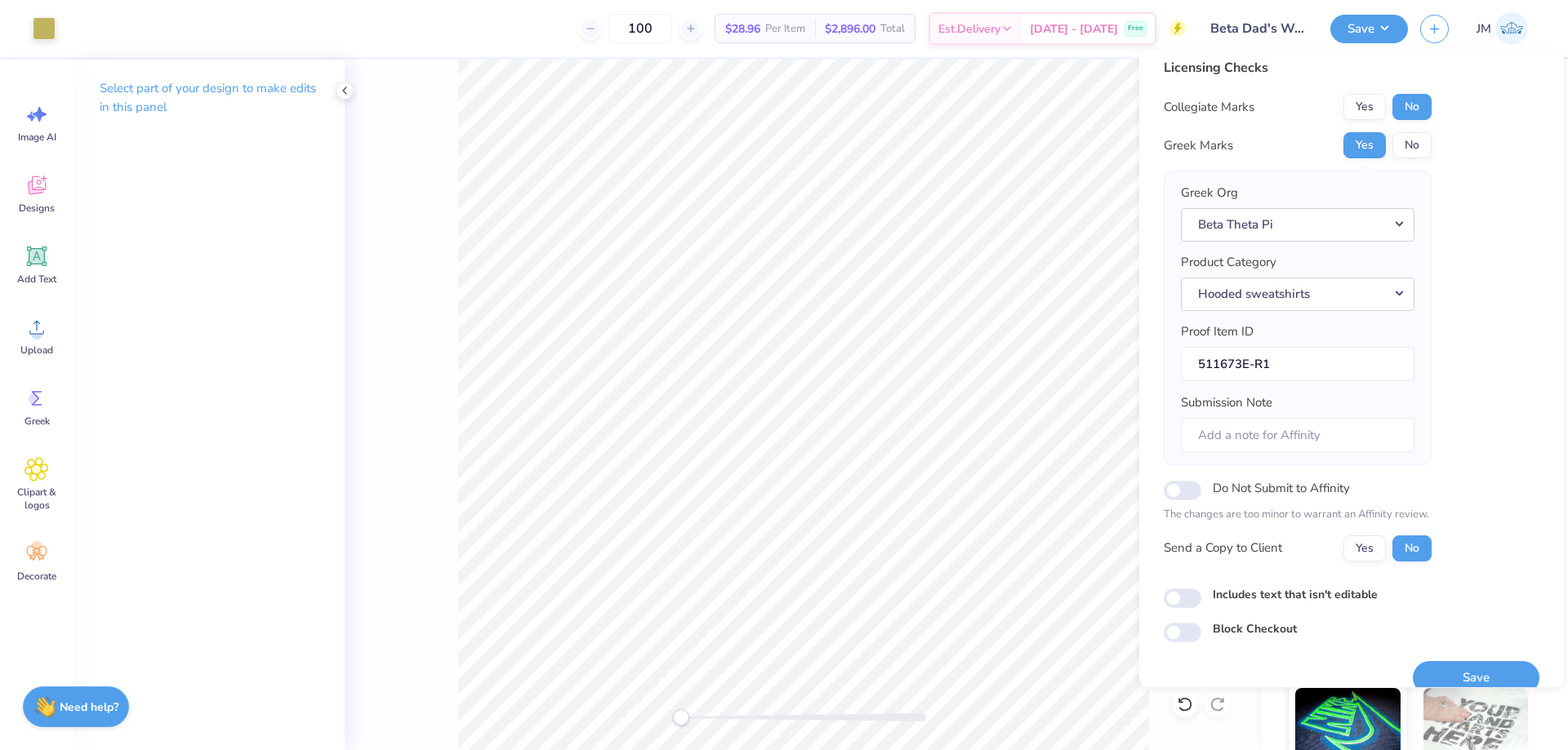
scroll to position [31, 0]
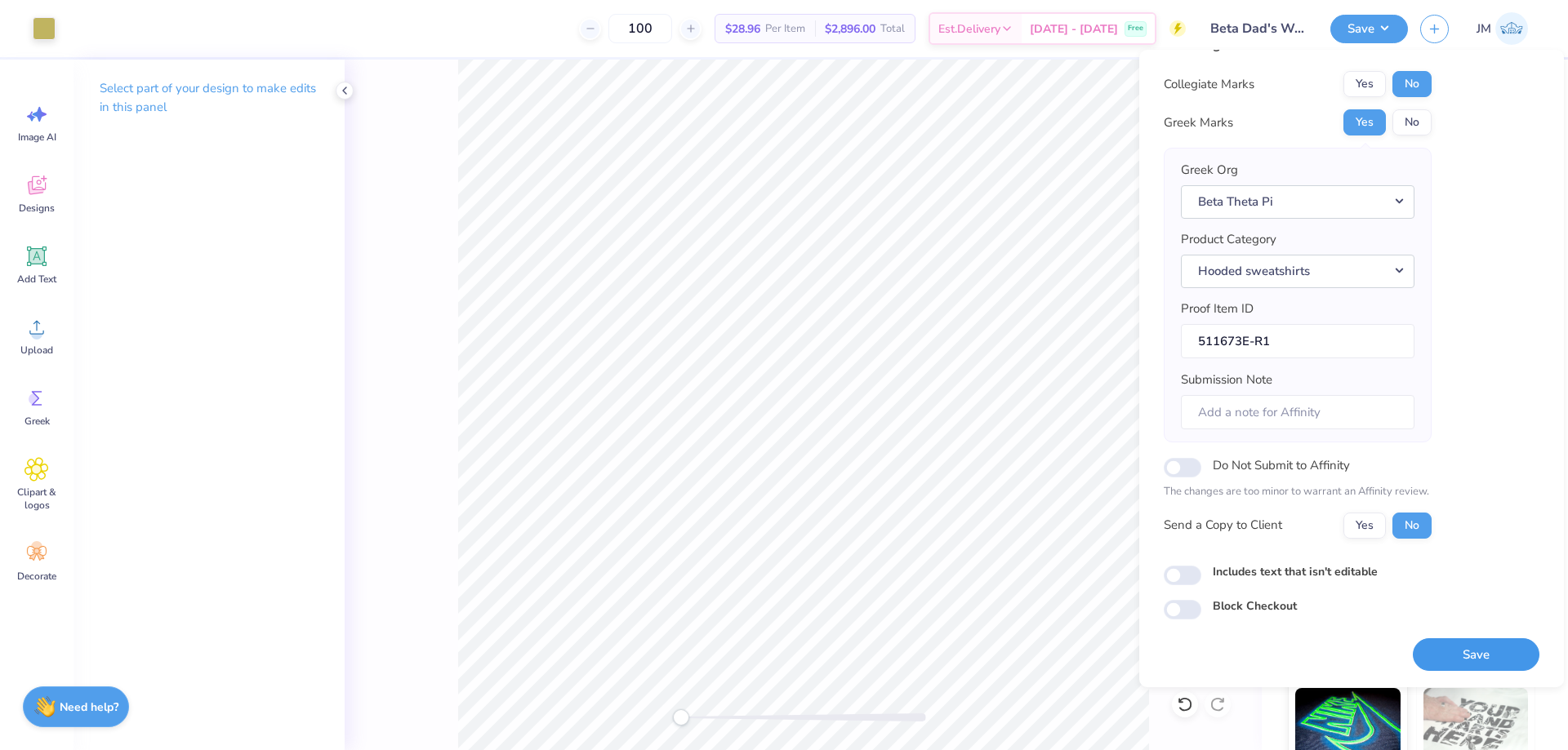
click at [1502, 655] on button "Save" at bounding box center [1476, 655] width 127 height 34
